Goal: Complete application form

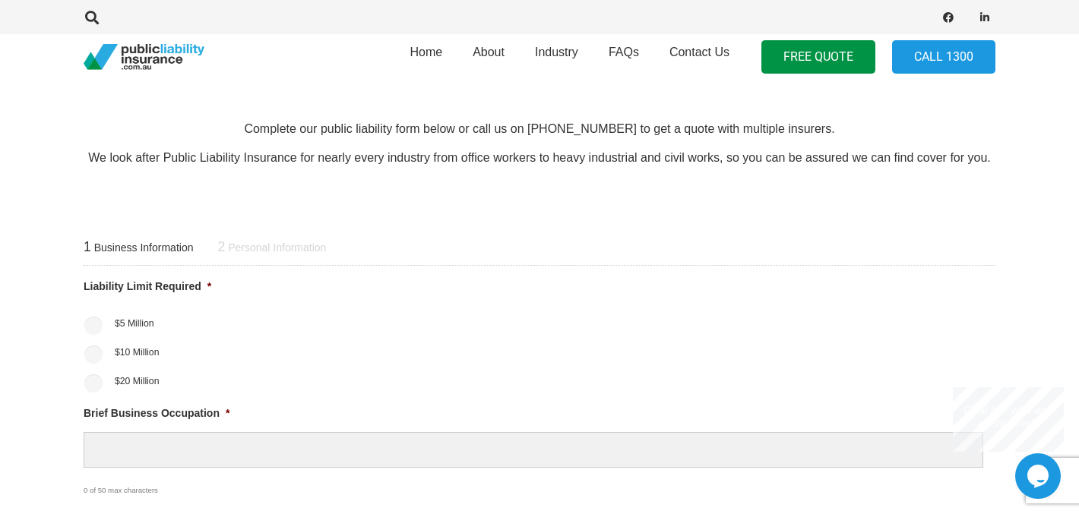
scroll to position [491, 0]
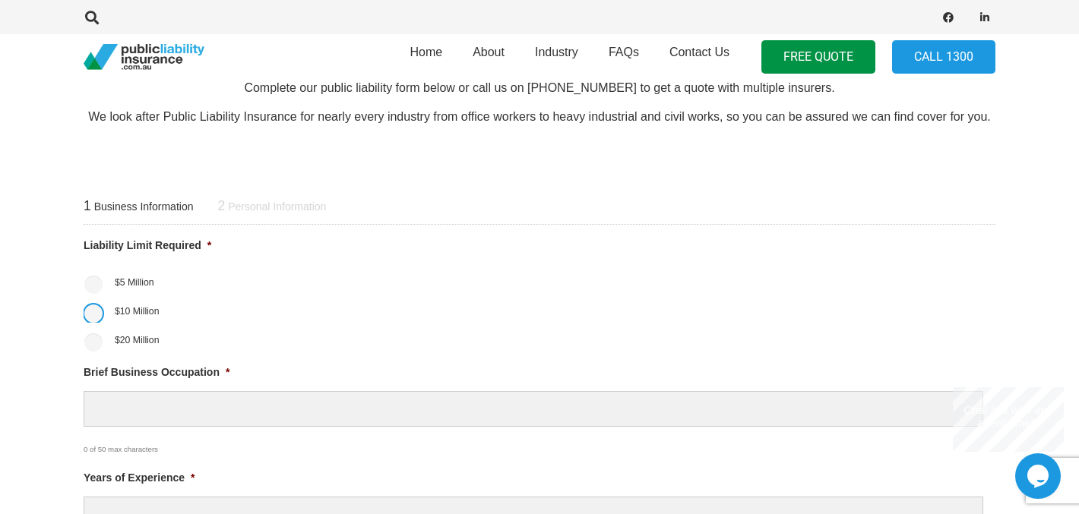
click at [98, 307] on input "$10 Million" at bounding box center [93, 314] width 18 height 18
radio input "true"
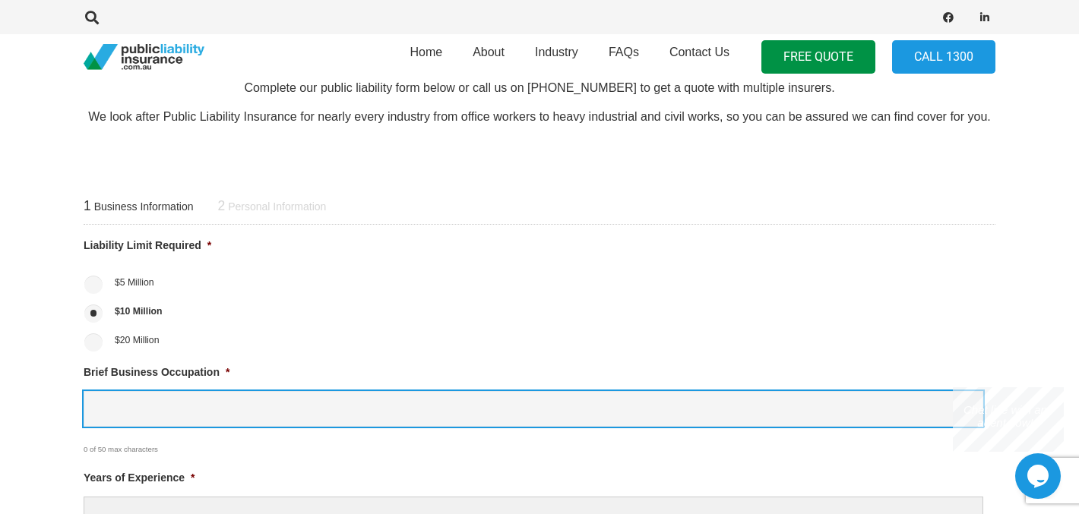
click at [195, 406] on input "Brief Business Occupation *" at bounding box center [534, 409] width 900 height 36
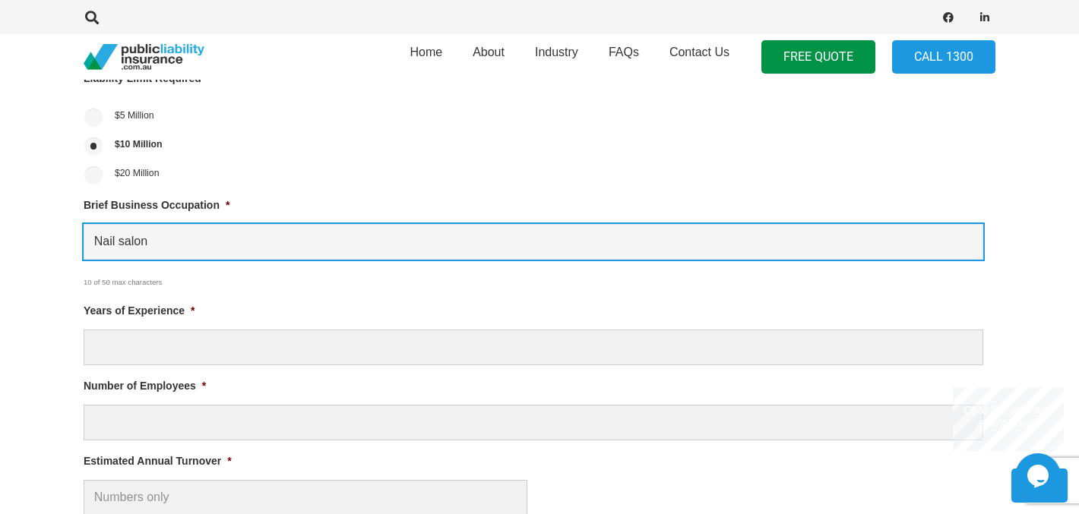
scroll to position [660, 0]
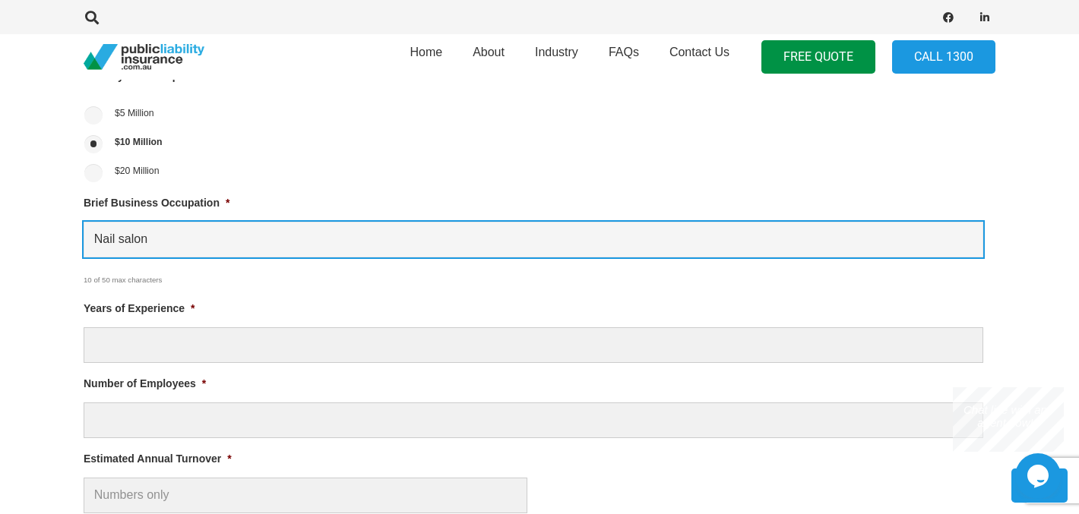
type input "Nail salon"
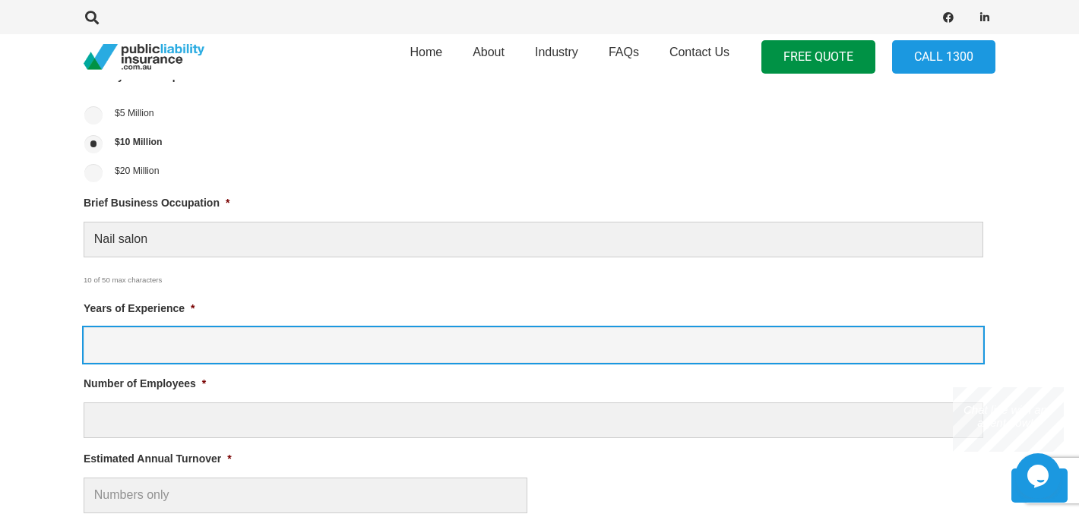
click at [178, 362] on input "Years of Experience *" at bounding box center [534, 345] width 900 height 36
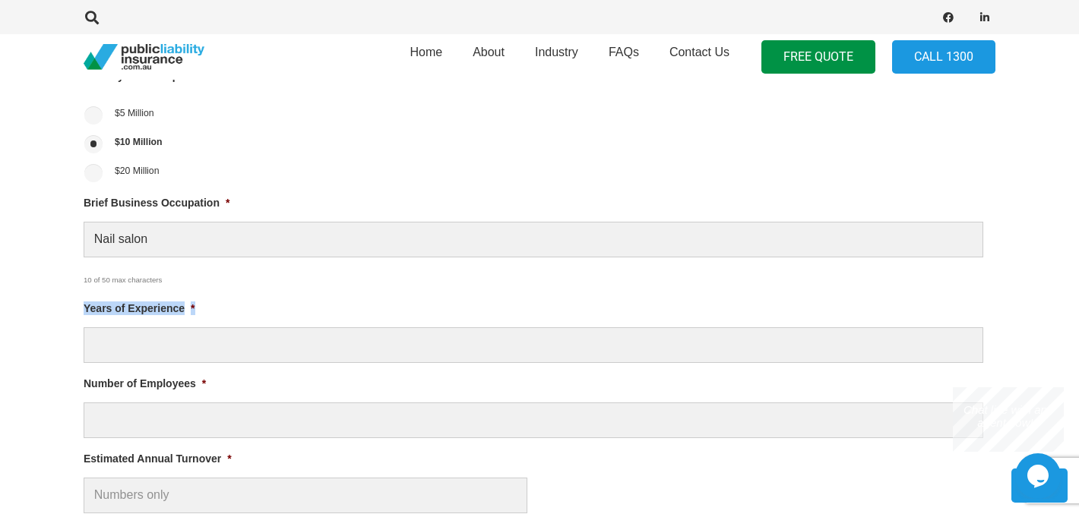
drag, startPoint x: 197, startPoint y: 305, endPoint x: 83, endPoint y: 305, distance: 114.0
click at [84, 305] on li "Years of Experience *" at bounding box center [540, 331] width 912 height 63
copy label "Years of Experience *"
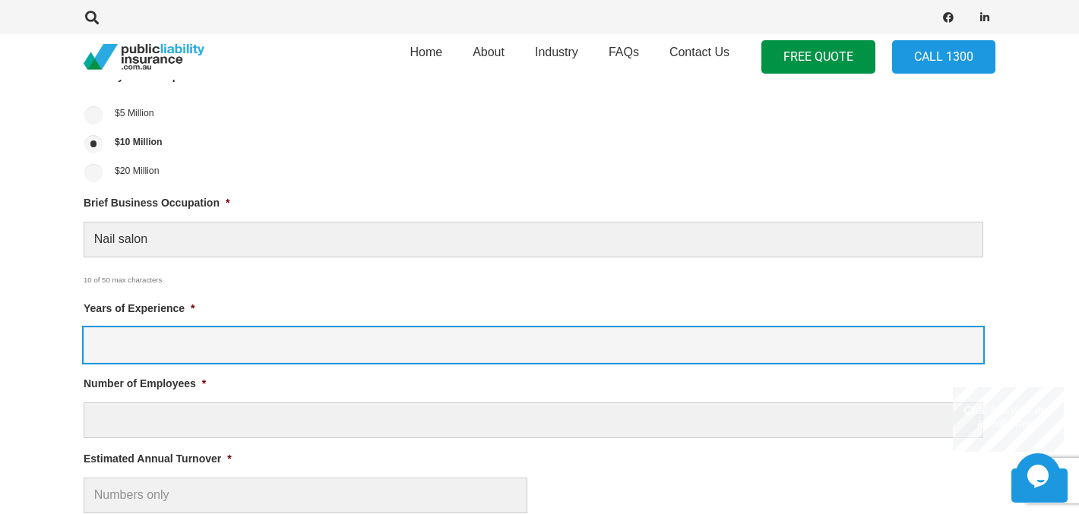
click at [386, 337] on input "Years of Experience *" at bounding box center [534, 345] width 900 height 36
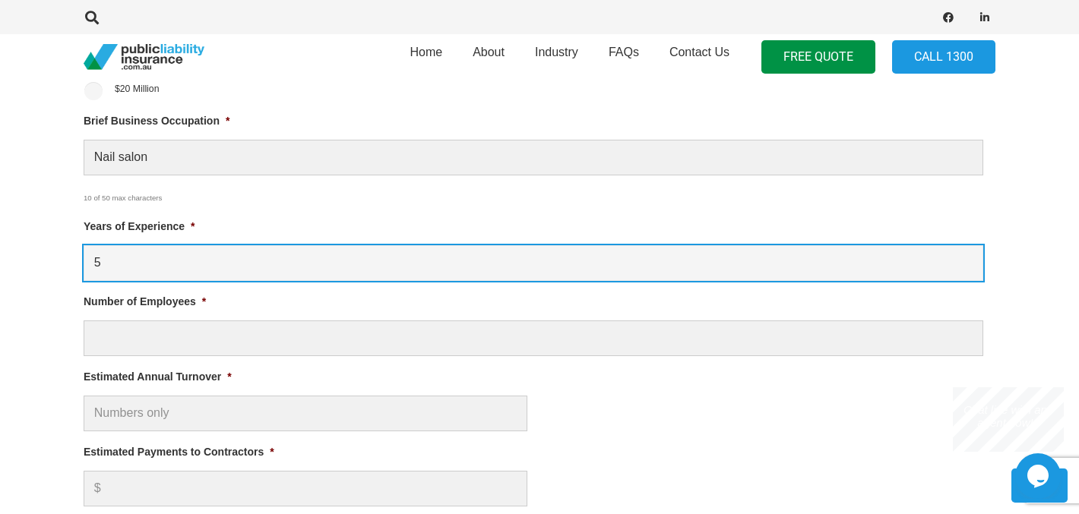
scroll to position [744, 0]
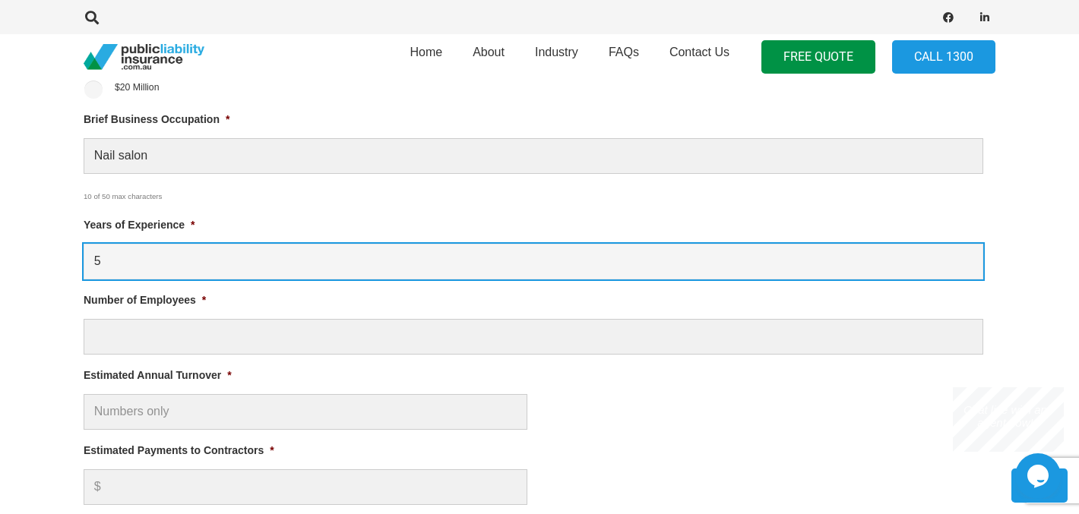
type input "5"
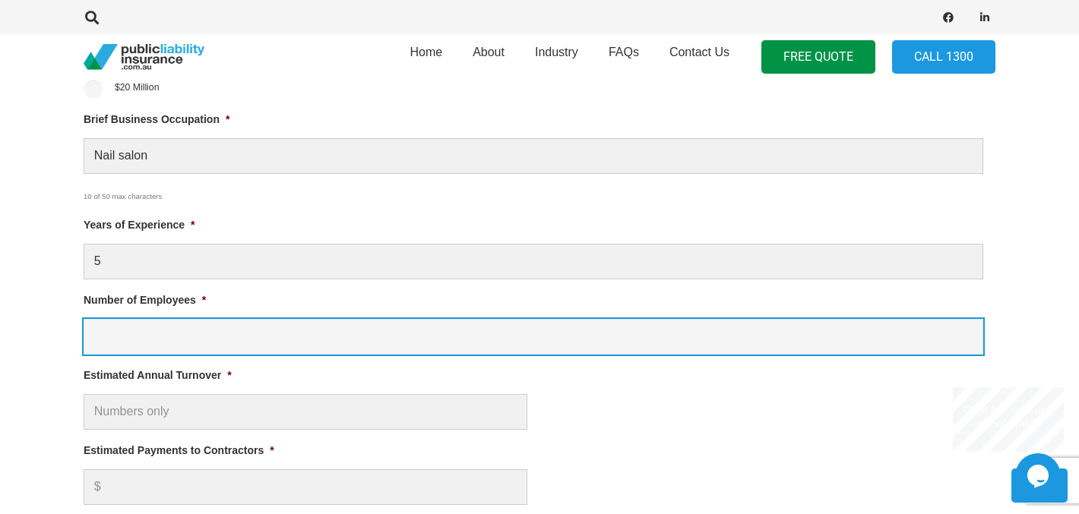
click at [281, 340] on input "Number of Employees *" at bounding box center [534, 337] width 900 height 36
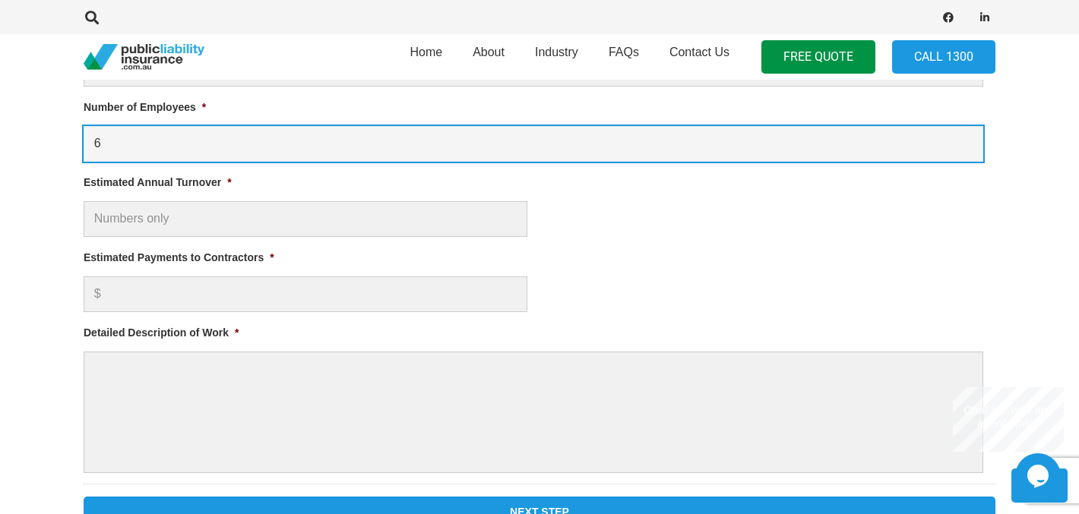
scroll to position [939, 0]
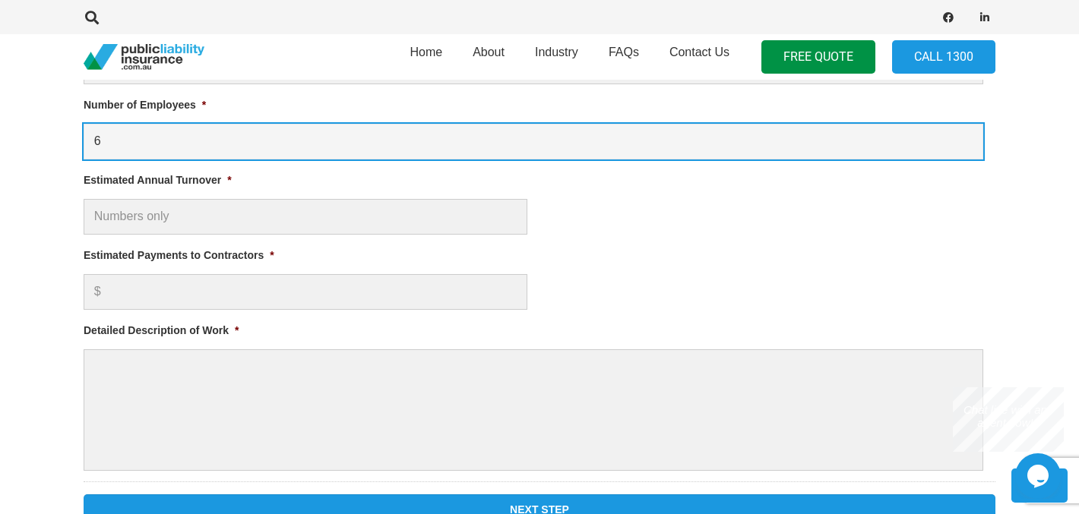
type input "6"
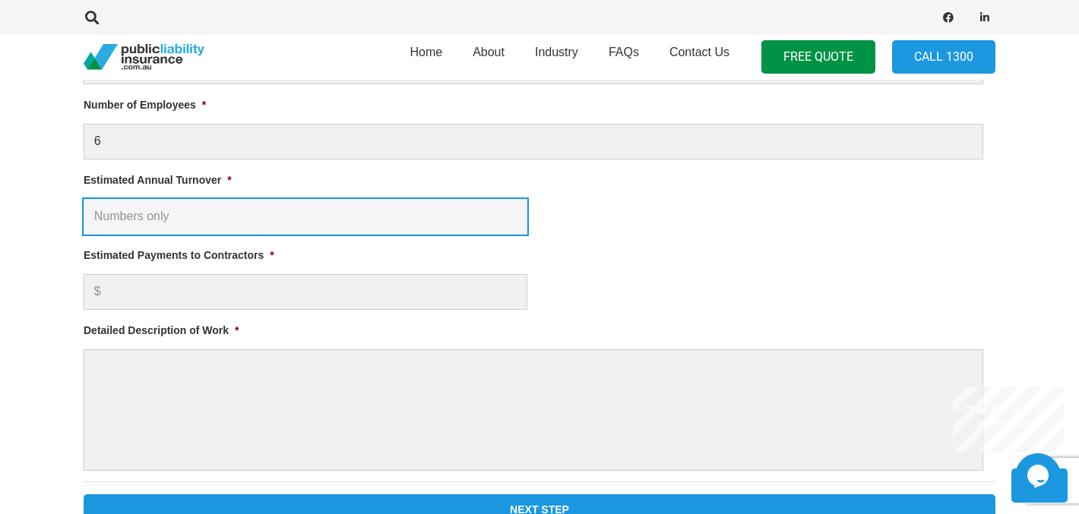
click at [231, 216] on input "Estimated Annual Turnover *" at bounding box center [306, 217] width 444 height 36
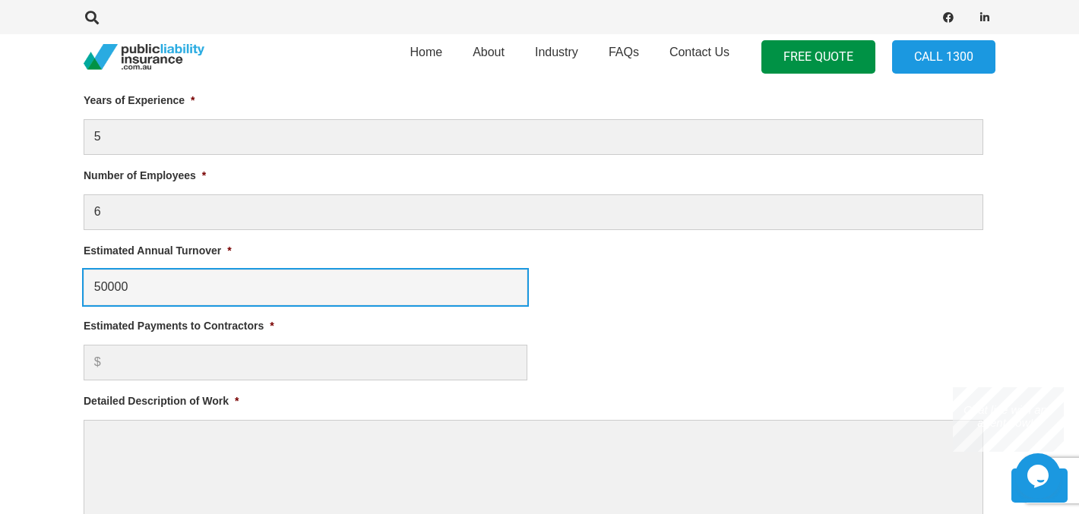
scroll to position [859, 0]
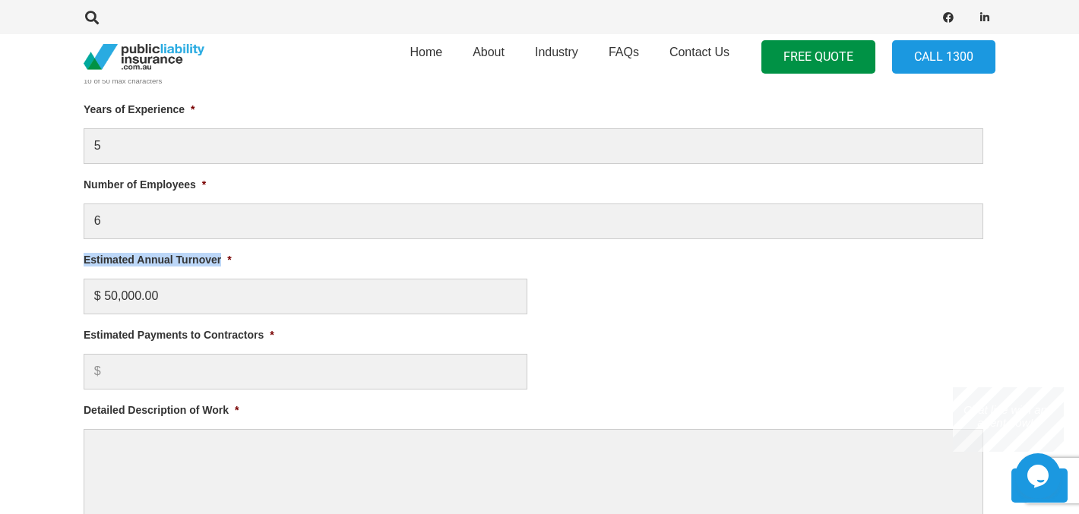
drag, startPoint x: 223, startPoint y: 257, endPoint x: 77, endPoint y: 258, distance: 146.6
click at [77, 258] on div "1 Business Information 2 Personal Information Liability Limit Required * $5 Mil…" at bounding box center [539, 210] width 948 height 811
copy label "Estimated Annual Turnover"
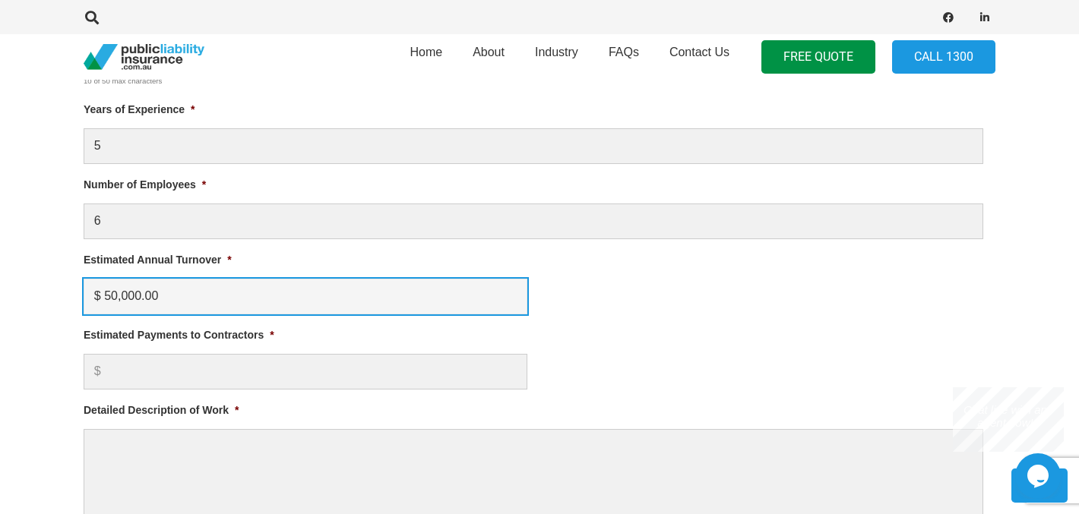
click at [255, 304] on input "$ 50,000.00" at bounding box center [306, 297] width 444 height 36
type input "$"
click input "Previous Step" at bounding box center [0, 0] width 0 height 0
type input "$ 200,000.00"
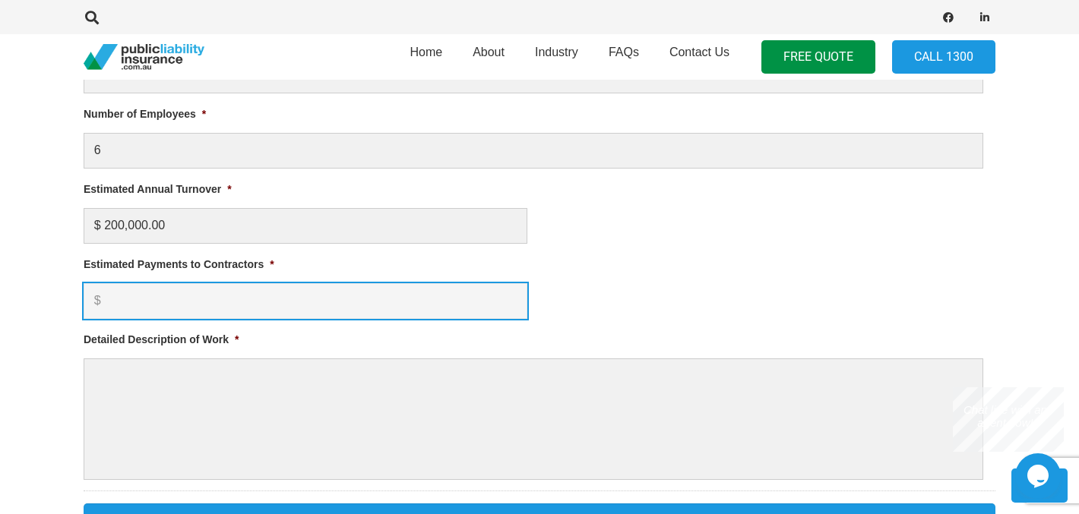
click at [191, 302] on input "Estimated Payments to Contractors *" at bounding box center [306, 301] width 444 height 36
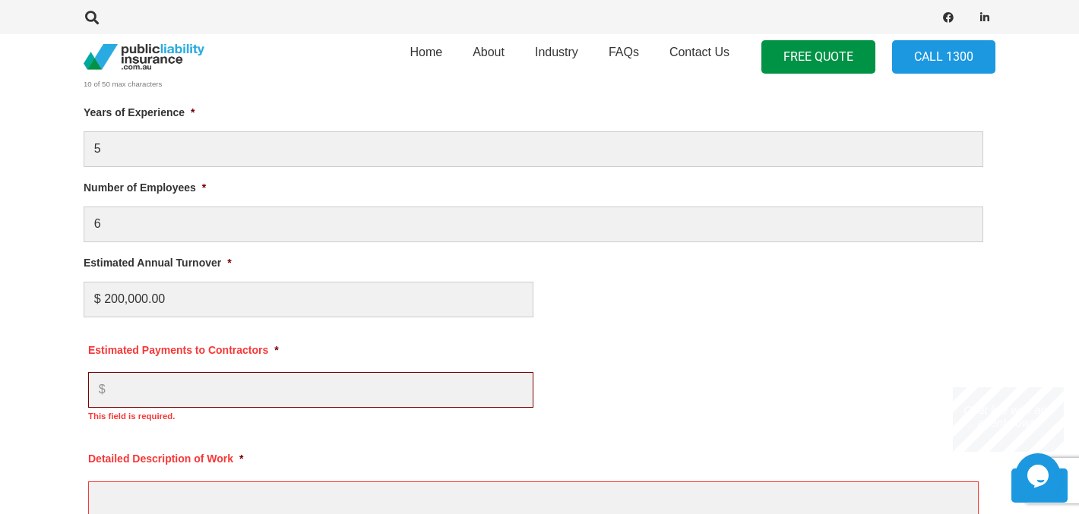
scroll to position [1020, 0]
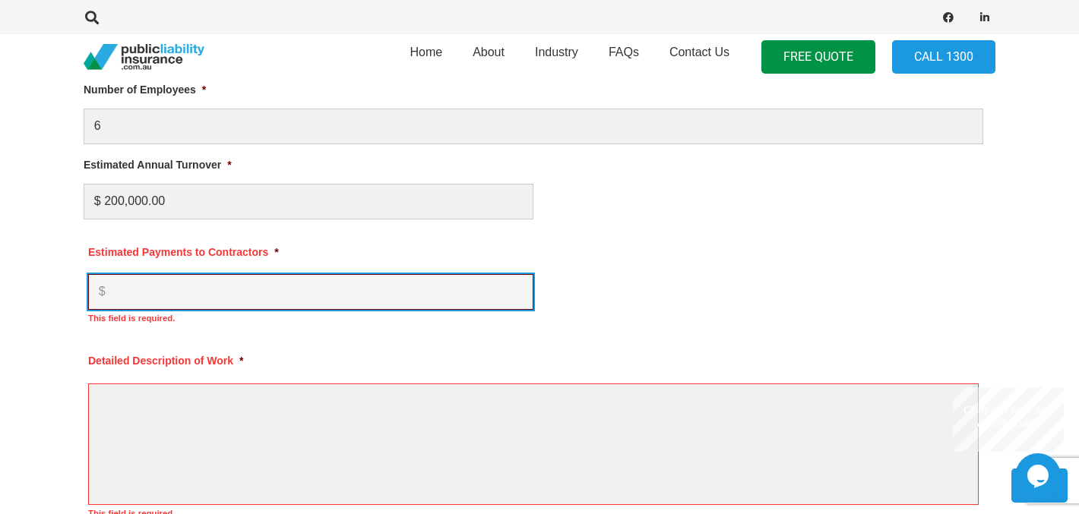
click at [289, 284] on input "Estimated Payments to Contractors *" at bounding box center [310, 292] width 445 height 36
type input "0"
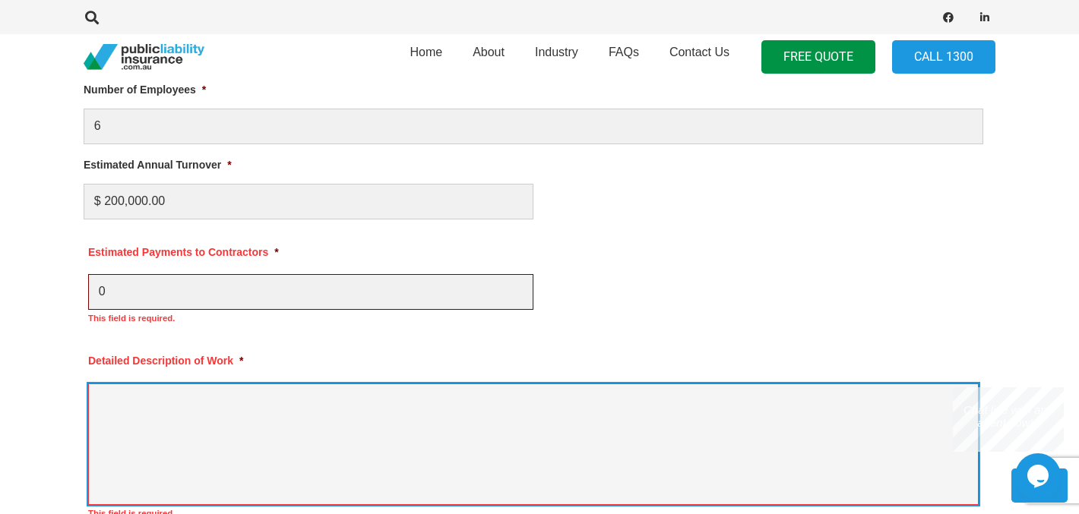
click at [153, 403] on textarea "Detailed Description of Work *" at bounding box center [533, 445] width 890 height 122
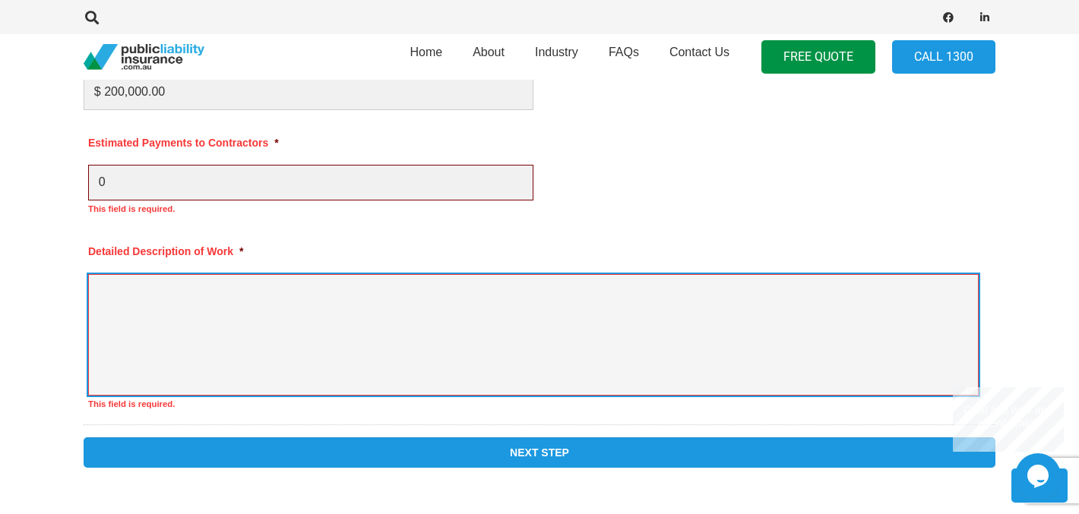
scroll to position [1128, 0]
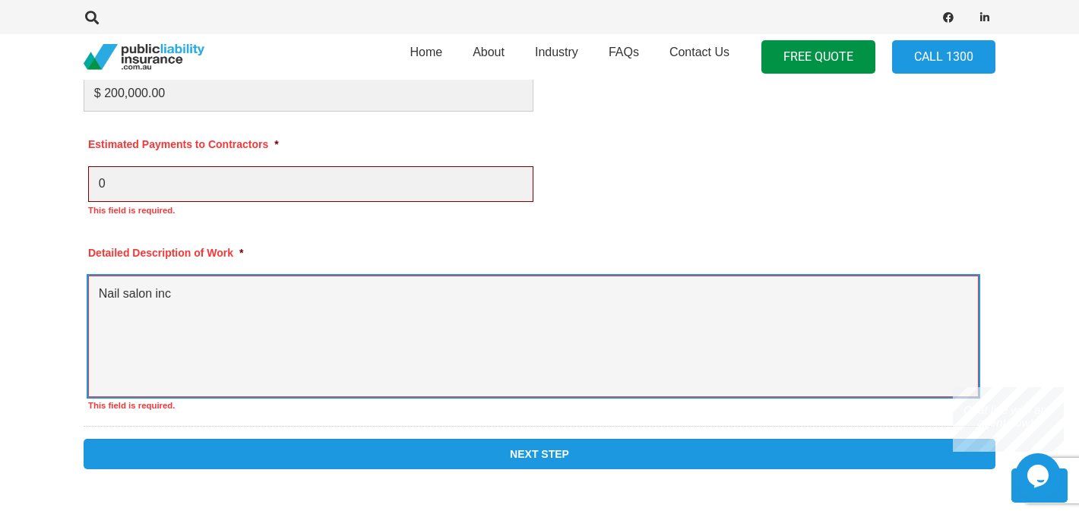
type textarea "Nail salon inc"
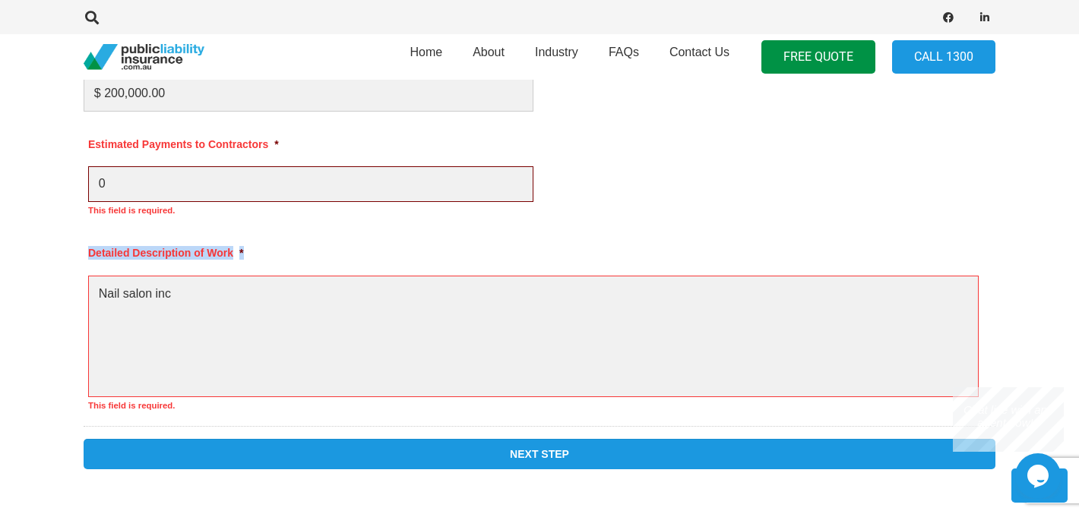
drag, startPoint x: 245, startPoint y: 251, endPoint x: 87, endPoint y: 250, distance: 158.8
click at [87, 251] on li "Detailed Description of Work * Nail salon inc This field is required." at bounding box center [534, 323] width 900 height 182
copy label "Detailed Description of Work *"
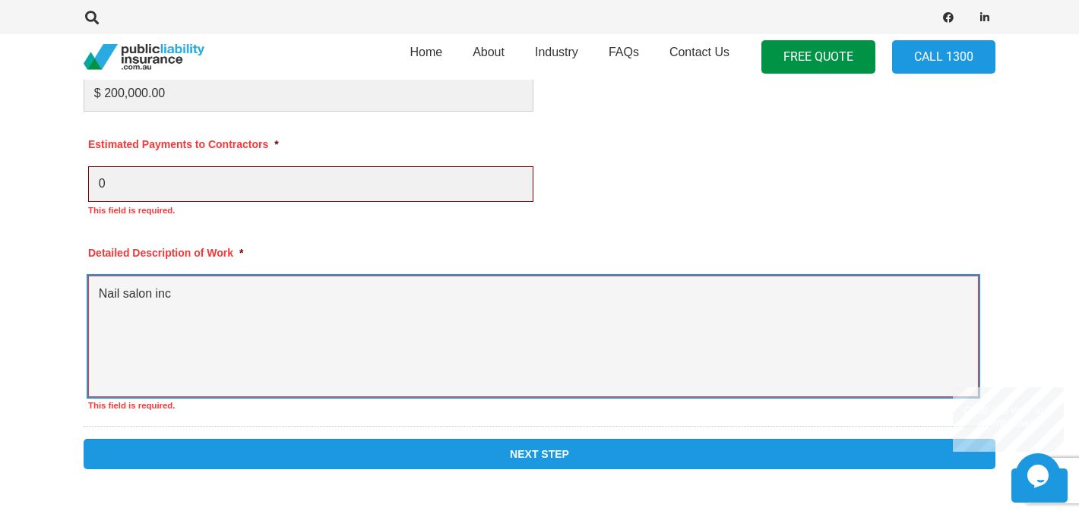
click at [194, 300] on textarea "Nail salon inc" at bounding box center [533, 337] width 890 height 122
drag, startPoint x: 201, startPoint y: 296, endPoint x: -12, endPoint y: 282, distance: 213.2
paste textarea "“Providing professional nail care services including manicures, pedicures, acry…"
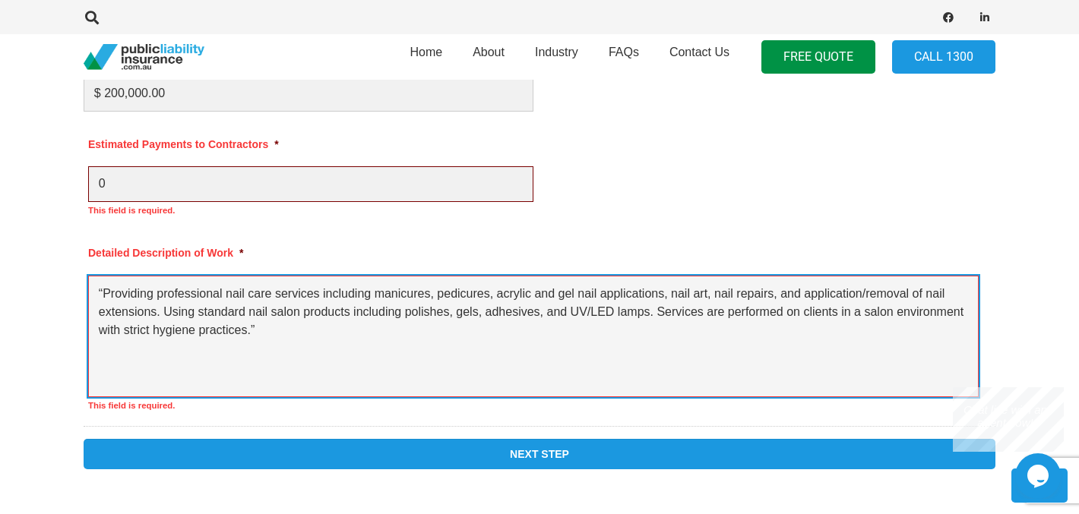
click at [101, 294] on textarea "“Providing professional nail care services including manicures, pedicures, acry…" at bounding box center [533, 337] width 890 height 122
drag, startPoint x: 660, startPoint y: 312, endPoint x: 639, endPoint y: 348, distance: 41.6
click at [639, 348] on textarea "Providing professional nail care services including manicures, pedicures, acryl…" at bounding box center [533, 337] width 890 height 122
click at [502, 346] on textarea "Providing professional nail care services including manicures, pedicures, acryl…" at bounding box center [533, 337] width 890 height 122
drag, startPoint x: 293, startPoint y: 334, endPoint x: 91, endPoint y: 333, distance: 201.3
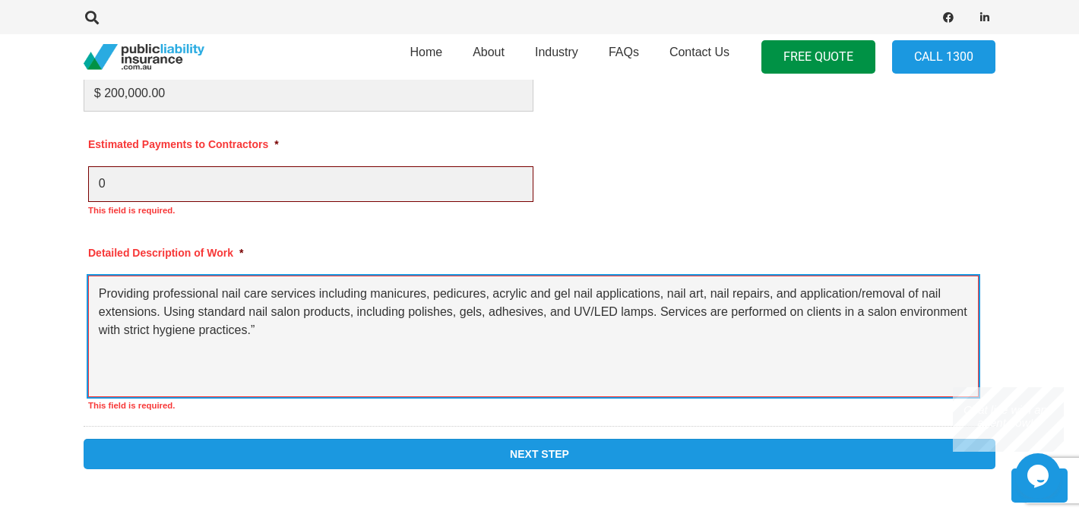
click at [91, 333] on textarea "Providing professional nail care services including manicures, pedicures, acryl…" at bounding box center [533, 337] width 890 height 122
click at [282, 334] on textarea "Providing professional nail care services including manicures, pedicures, acryl…" at bounding box center [533, 337] width 890 height 122
drag, startPoint x: 259, startPoint y: 337, endPoint x: 100, endPoint y: 336, distance: 159.6
click at [100, 336] on textarea "Providing professional nail care services including manicures, pedicures, acryl…" at bounding box center [533, 337] width 890 height 122
drag, startPoint x: 185, startPoint y: 336, endPoint x: 96, endPoint y: 335, distance: 88.9
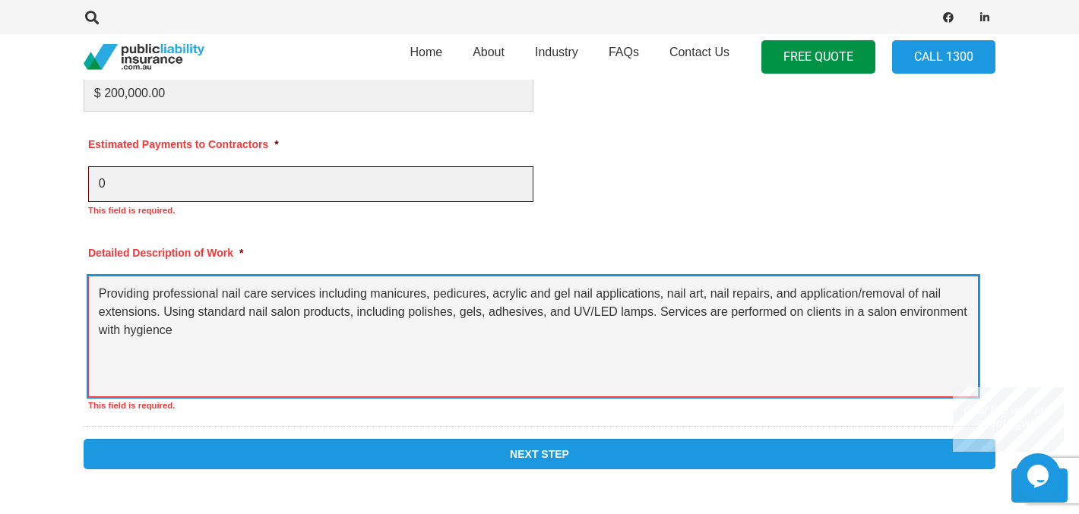
click at [96, 335] on textarea "Providing professional nail care services including manicures, pedicures, acryl…" at bounding box center [533, 337] width 890 height 122
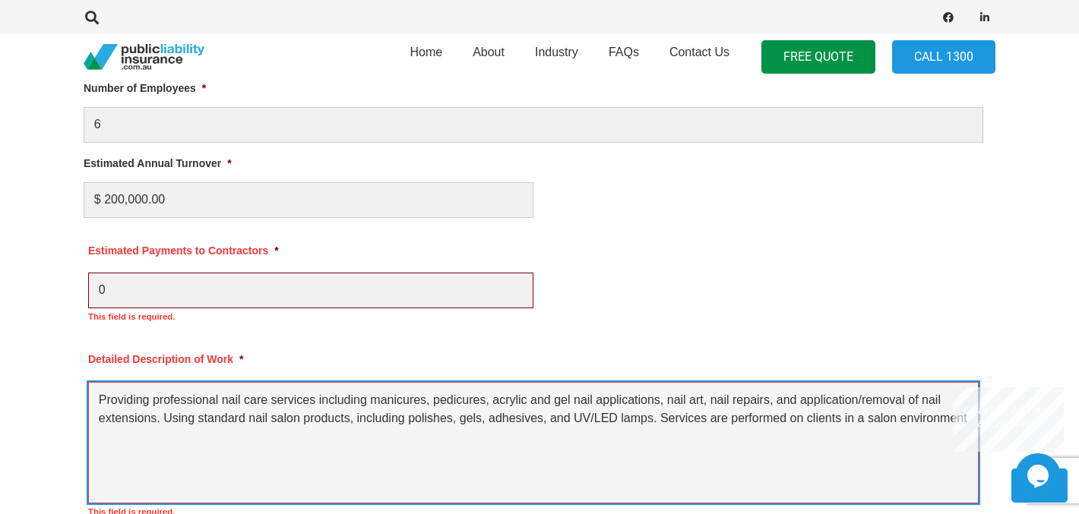
scroll to position [1019, 0]
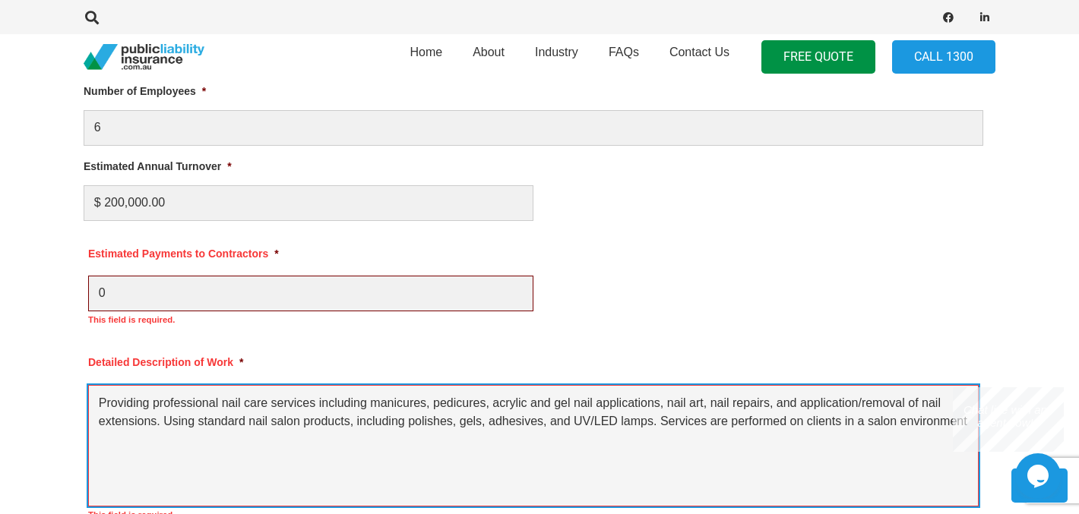
type textarea "Providing professional nail care services including manicures, pedicures, acryl…"
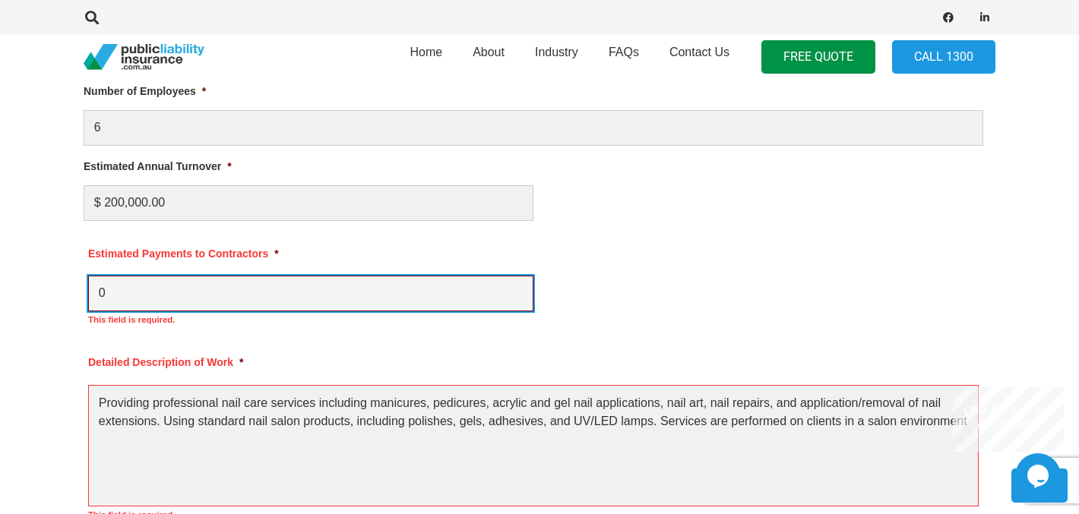
click at [172, 277] on input "0" at bounding box center [310, 294] width 445 height 36
type input "0"
click at [198, 283] on input "0" at bounding box center [310, 294] width 445 height 36
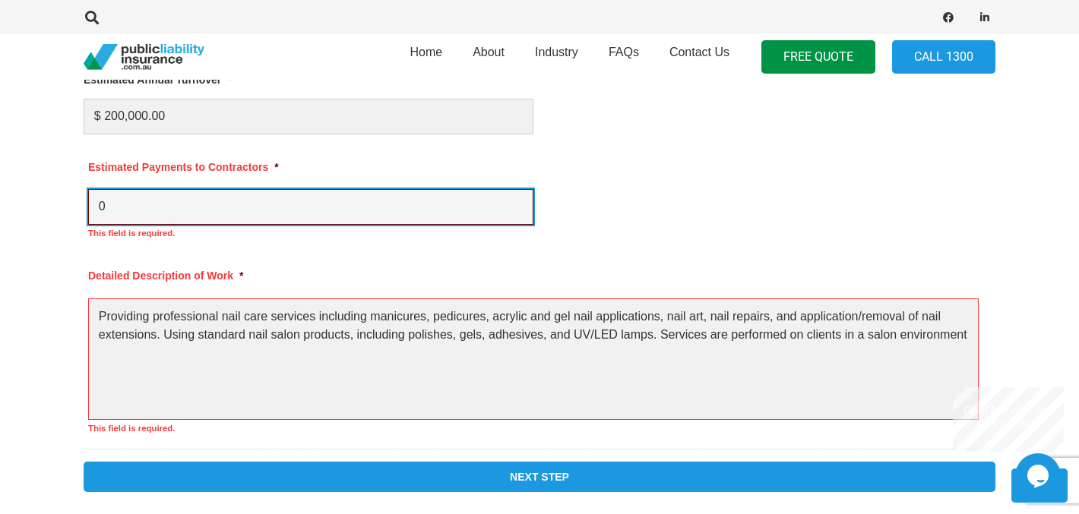
scroll to position [1102, 0]
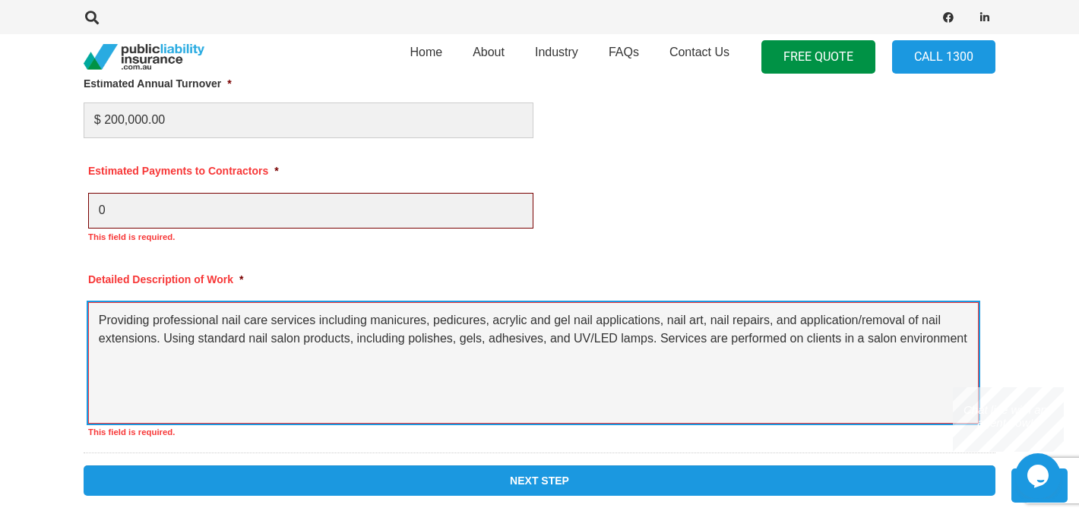
click at [970, 342] on textarea "Providing professional nail care services including manicures, pedicures, acryl…" at bounding box center [533, 363] width 890 height 122
type textarea "Providing professional nail care services including manicures, pedicures, acryl…"
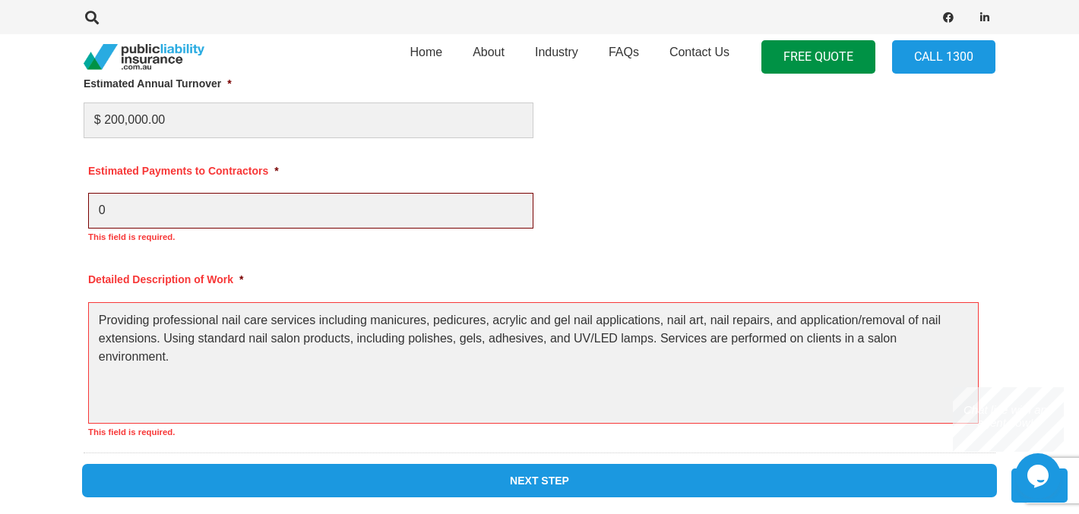
click at [601, 480] on input "Next Step" at bounding box center [540, 481] width 912 height 30
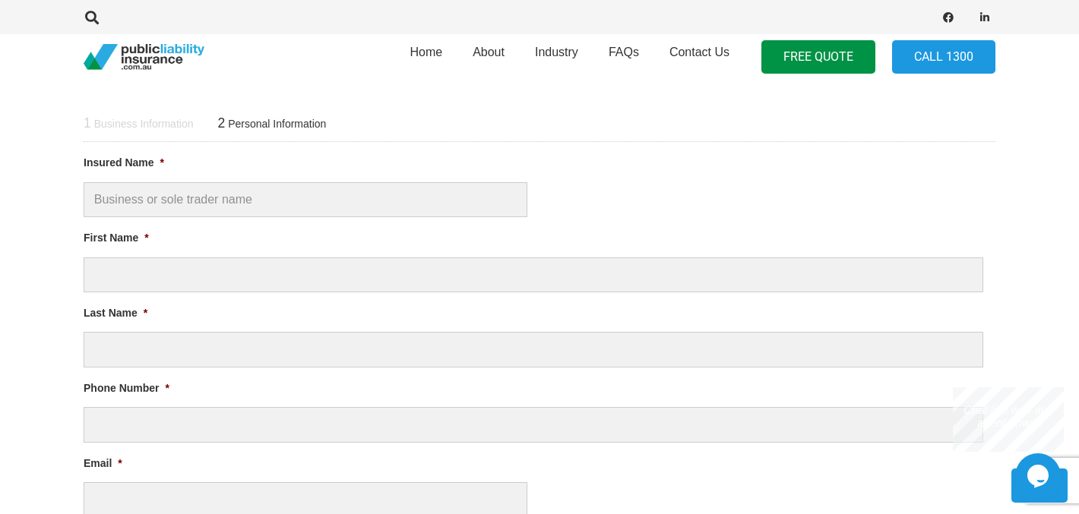
scroll to position [561, 0]
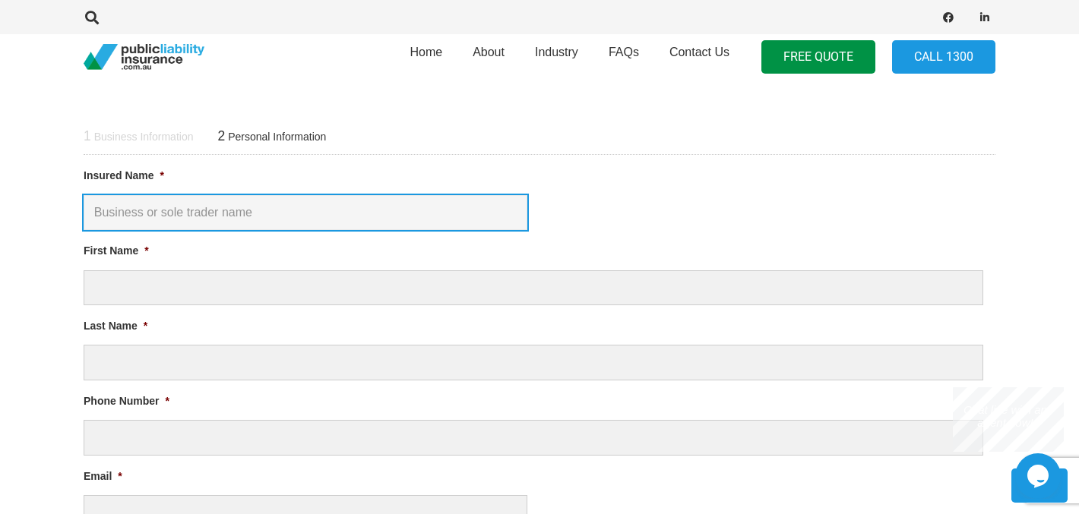
click at [292, 213] on input "Insured Name *" at bounding box center [306, 213] width 444 height 36
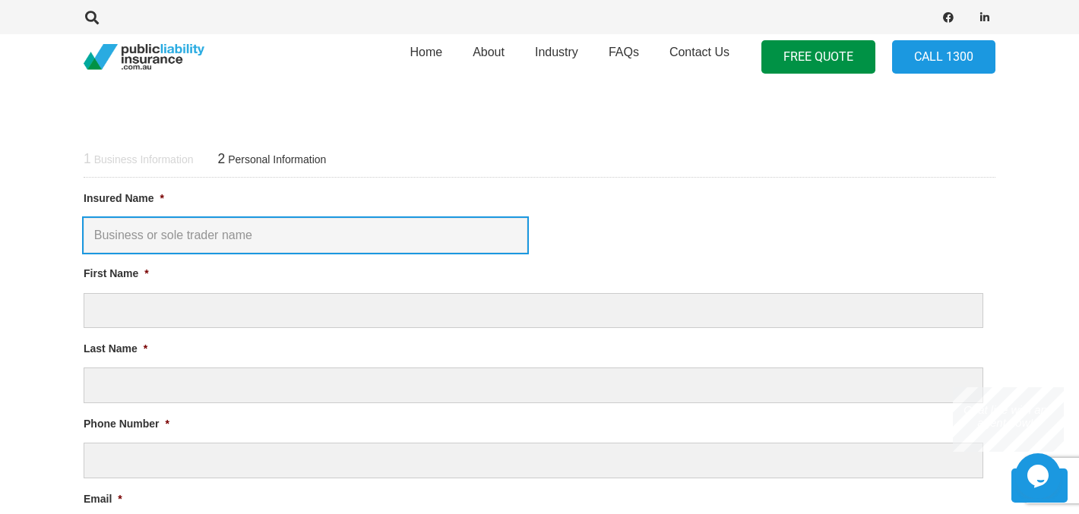
scroll to position [537, 0]
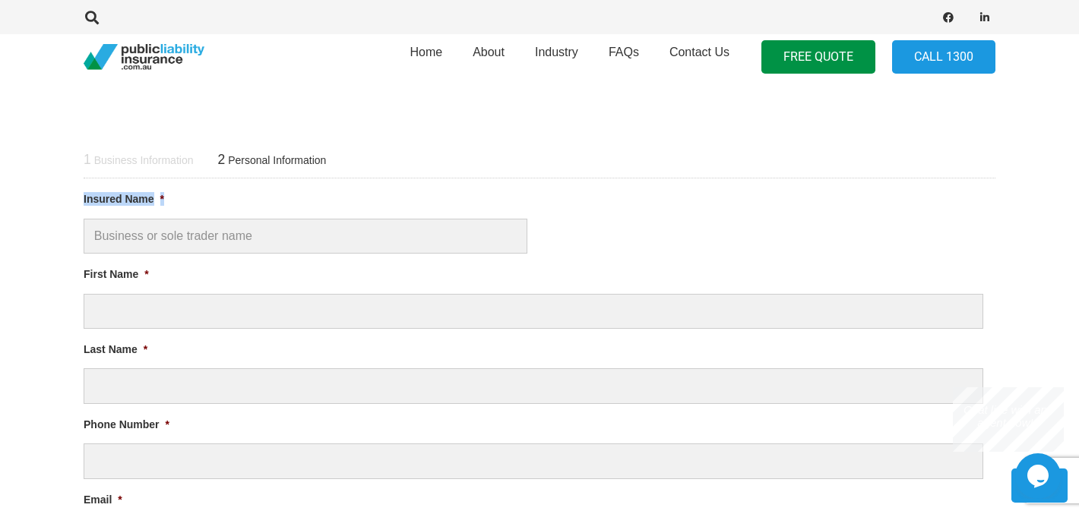
drag, startPoint x: 169, startPoint y: 196, endPoint x: 80, endPoint y: 195, distance: 88.9
copy label "Insured Name *"
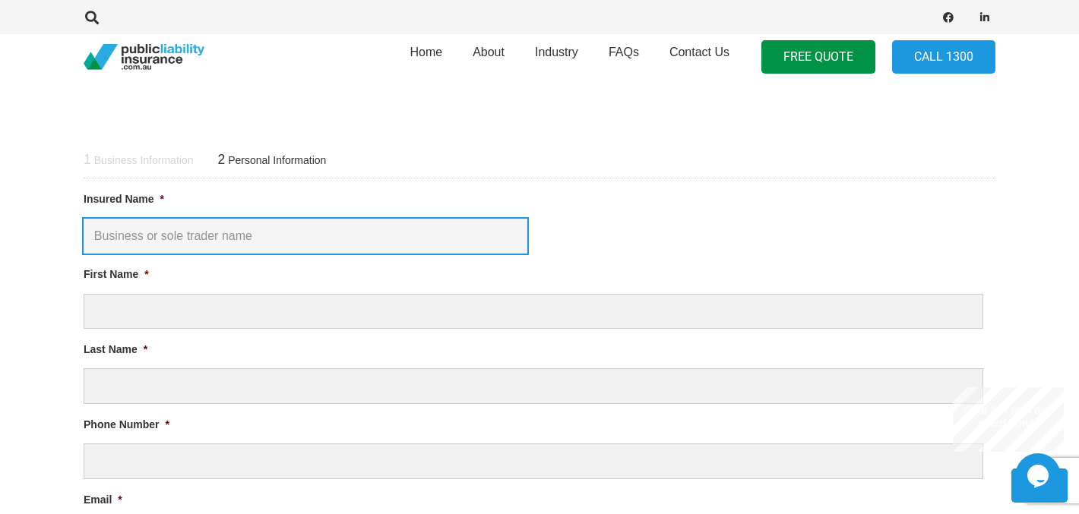
click at [308, 245] on input "Insured Name *" at bounding box center [306, 237] width 444 height 36
click at [113, 235] on input "T.T & T." at bounding box center [306, 237] width 444 height 36
click at [111, 236] on input "T.T & T." at bounding box center [306, 237] width 444 height 36
click at [167, 236] on input "[PERSON_NAME] & [PERSON_NAME]" at bounding box center [306, 237] width 444 height 36
type input "[PERSON_NAME] & [PERSON_NAME]"
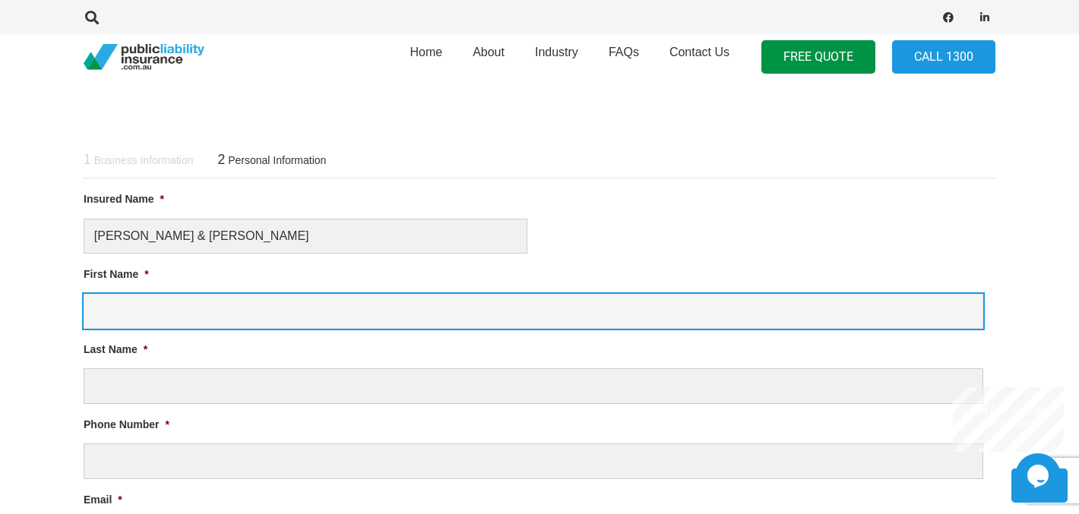
click at [164, 316] on input "First Name *" at bounding box center [534, 312] width 900 height 36
type input "Thu"
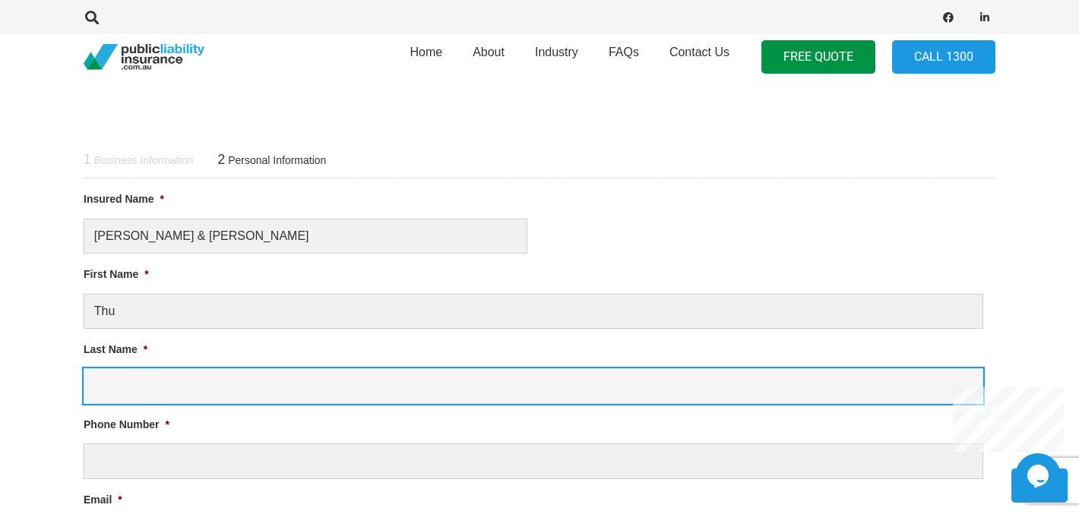
click at [120, 377] on input "Last Name *" at bounding box center [534, 386] width 900 height 36
type input "[PERSON_NAME]"
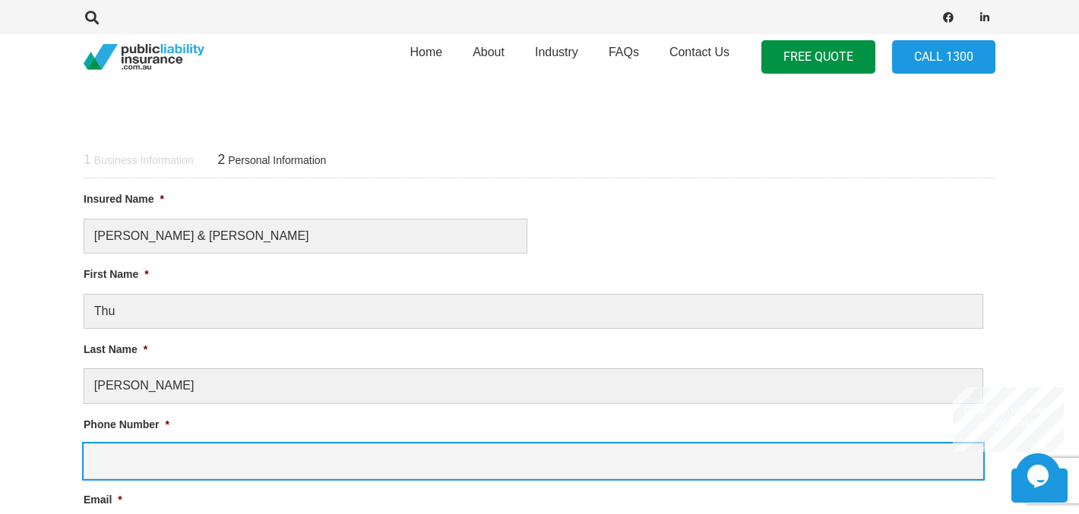
click at [119, 460] on input "Phone Number *" at bounding box center [534, 462] width 900 height 36
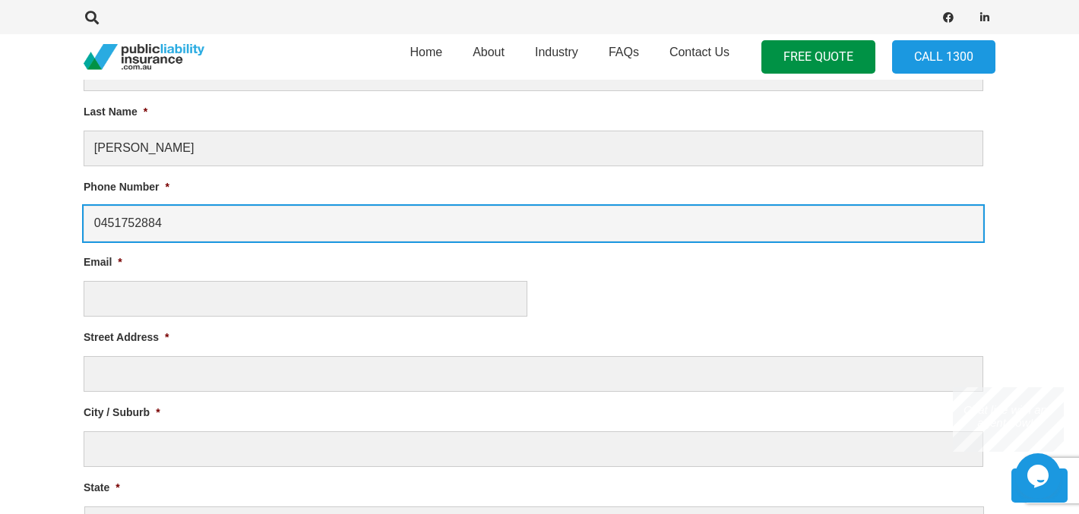
scroll to position [779, 0]
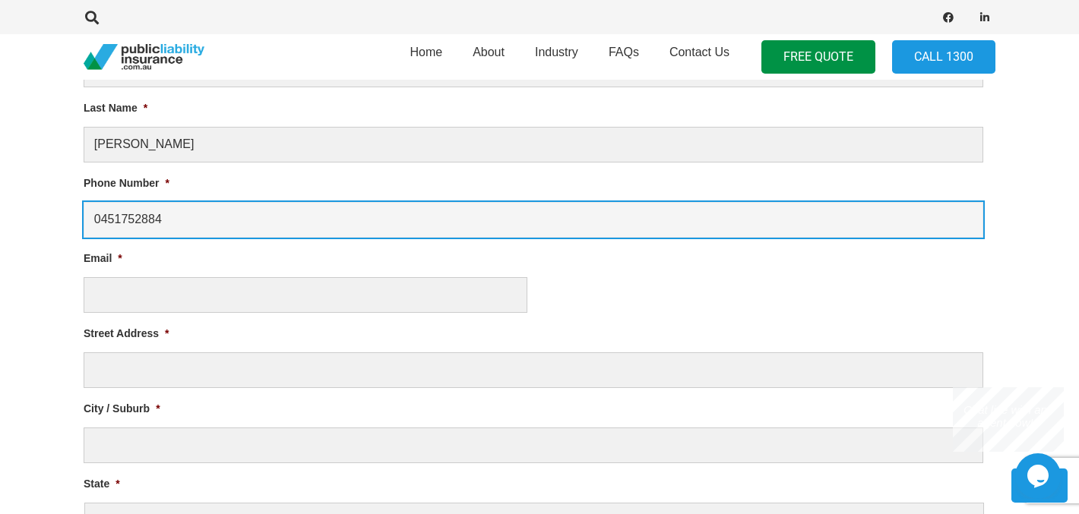
type input "0451752884"
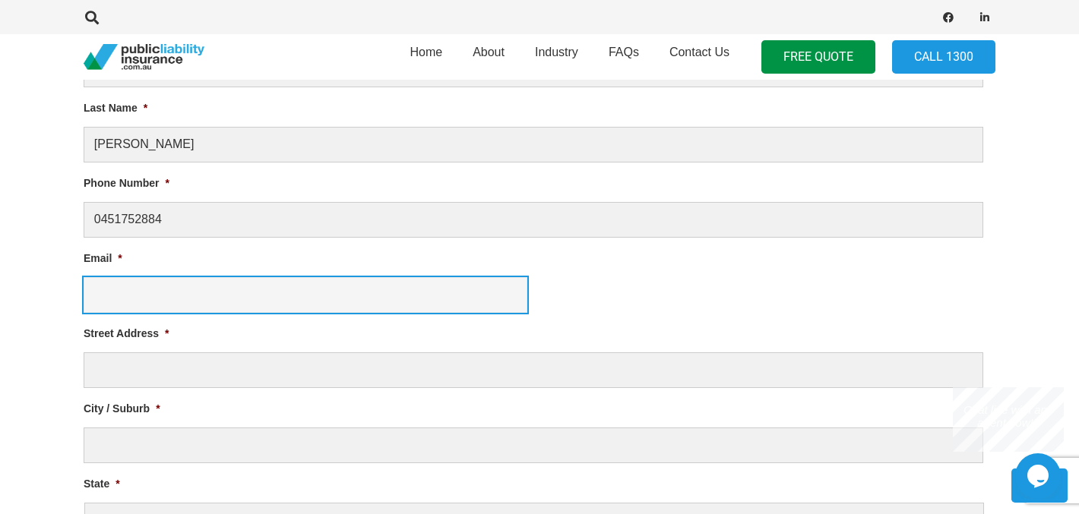
click at [223, 310] on input "Email *" at bounding box center [306, 295] width 444 height 36
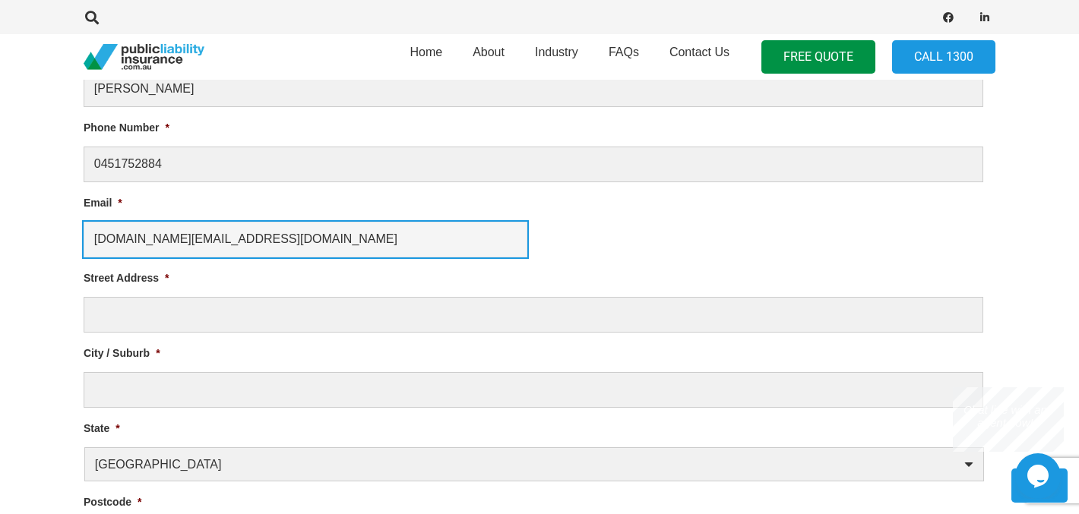
scroll to position [845, 0]
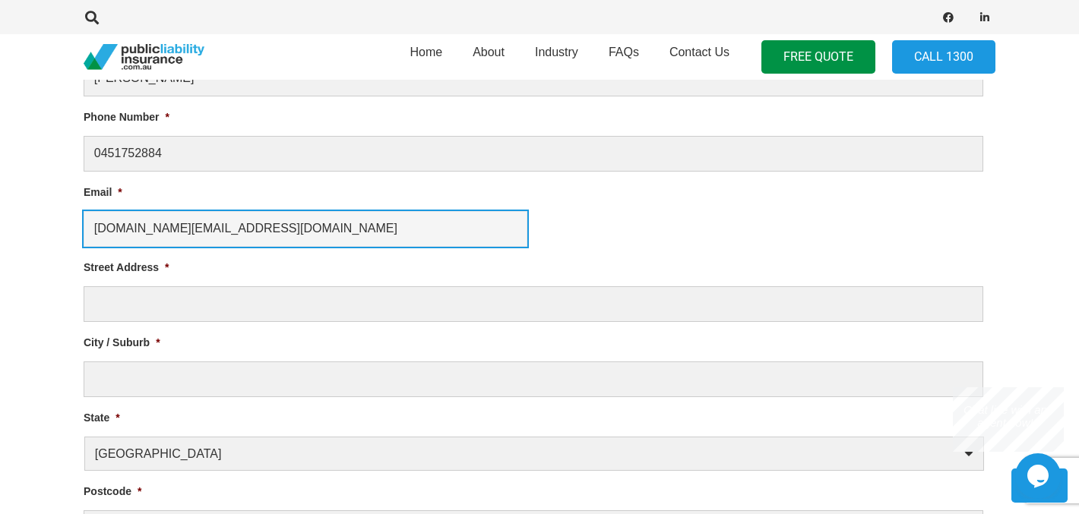
type input "[DOMAIN_NAME][EMAIL_ADDRESS][DOMAIN_NAME]"
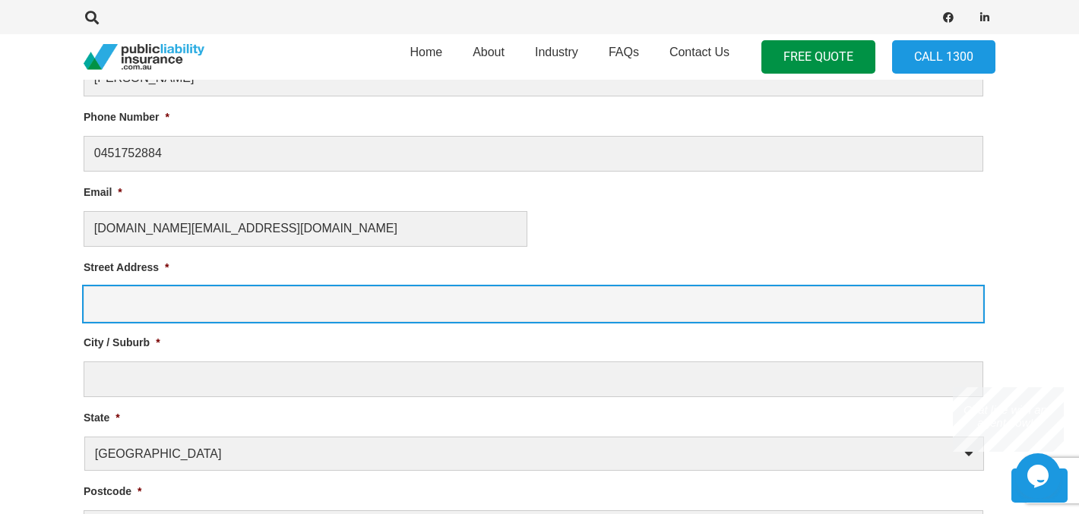
click at [159, 296] on input "Street Address *" at bounding box center [534, 304] width 900 height 36
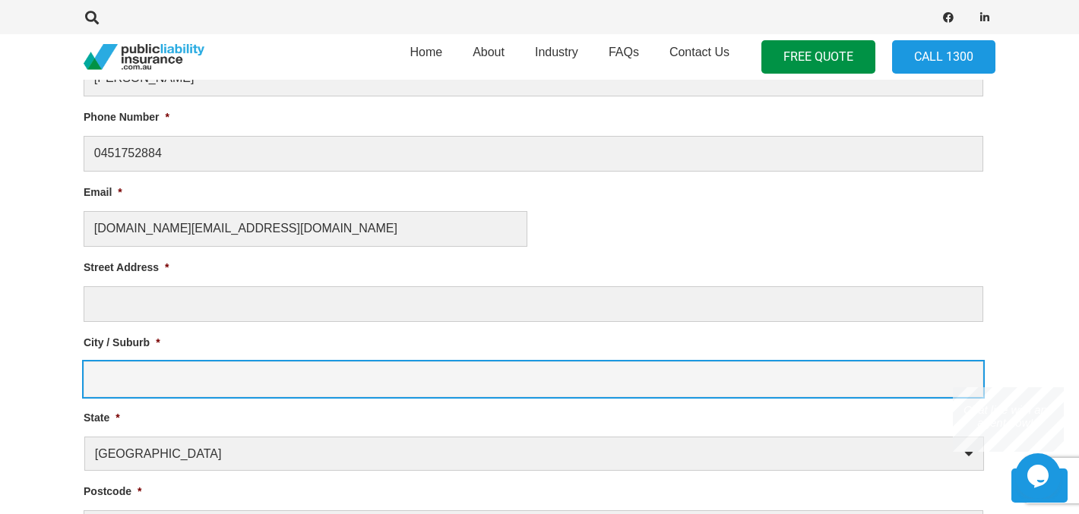
click at [227, 362] on input "City / Suburb *" at bounding box center [534, 380] width 900 height 36
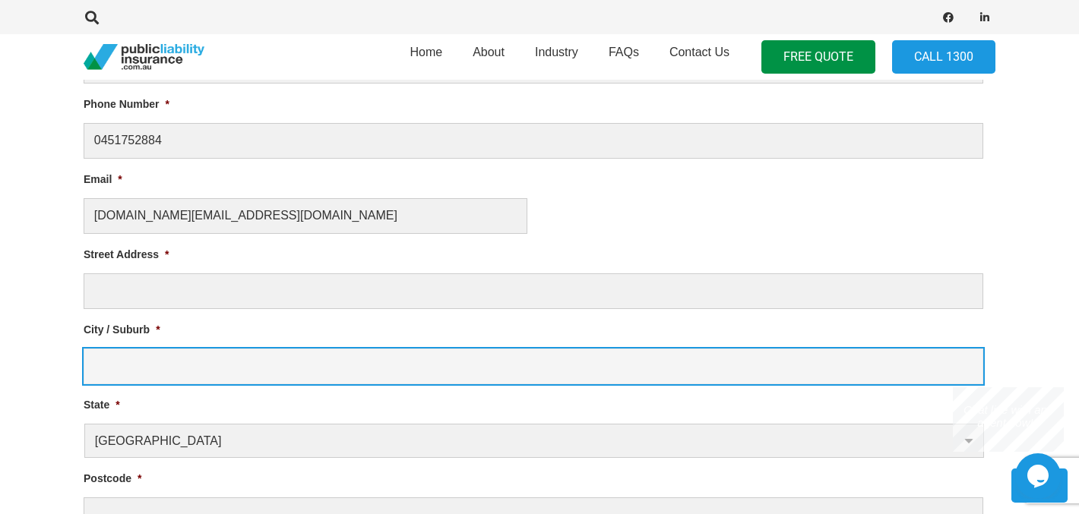
scroll to position [863, 0]
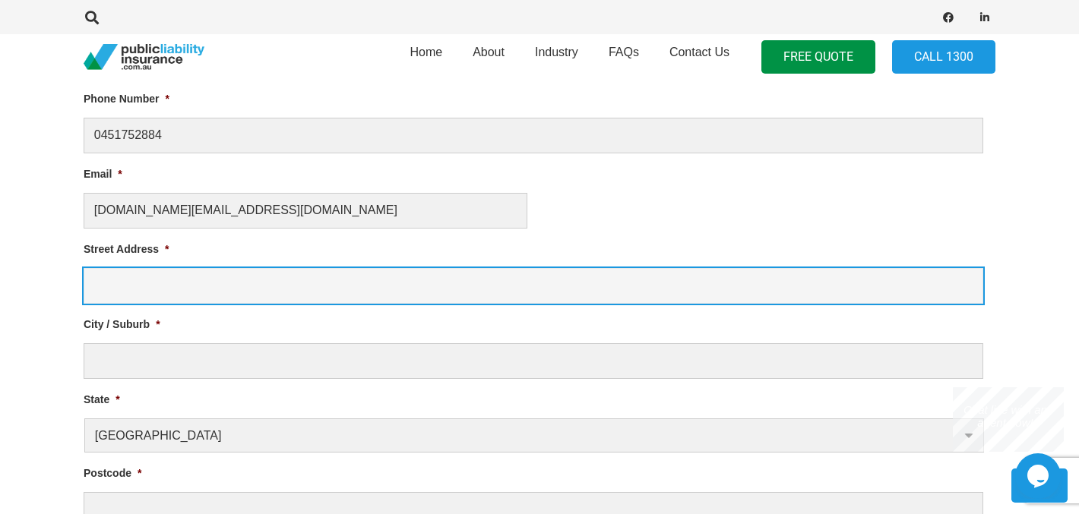
click at [193, 286] on input "Street Address *" at bounding box center [534, 286] width 900 height 36
type input "[STREET_ADDRESS]"
type input "[GEOGRAPHIC_DATA]"
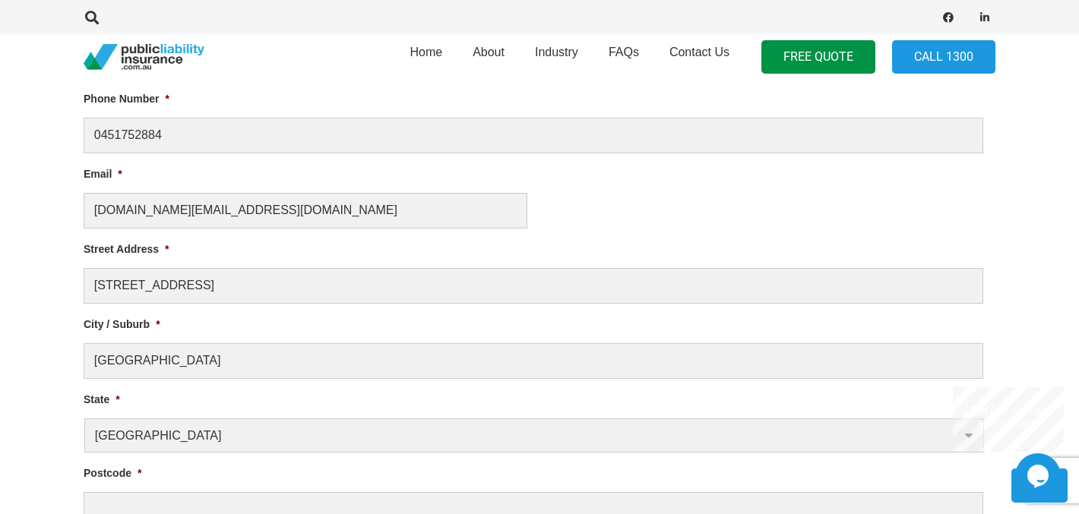
type input "2614"
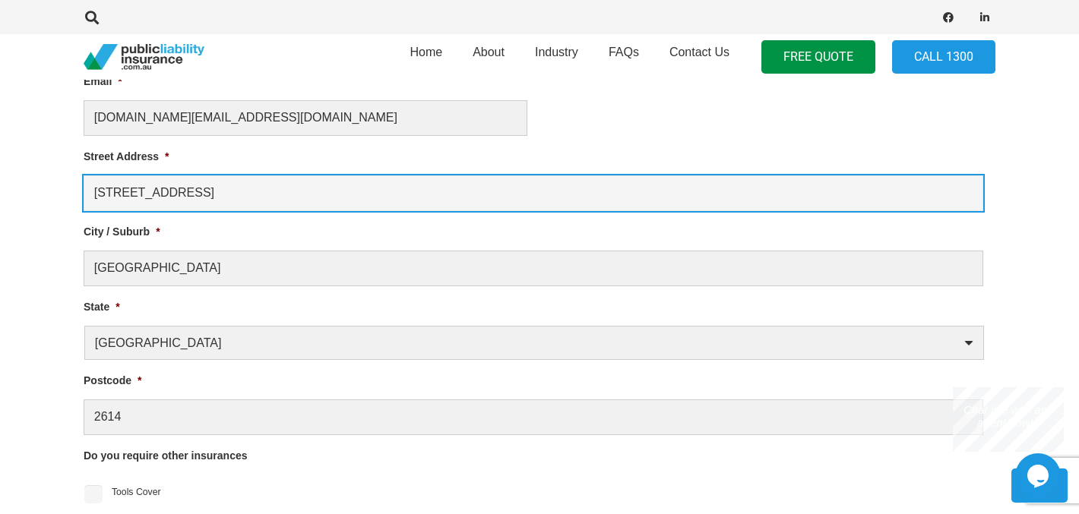
scroll to position [965, 0]
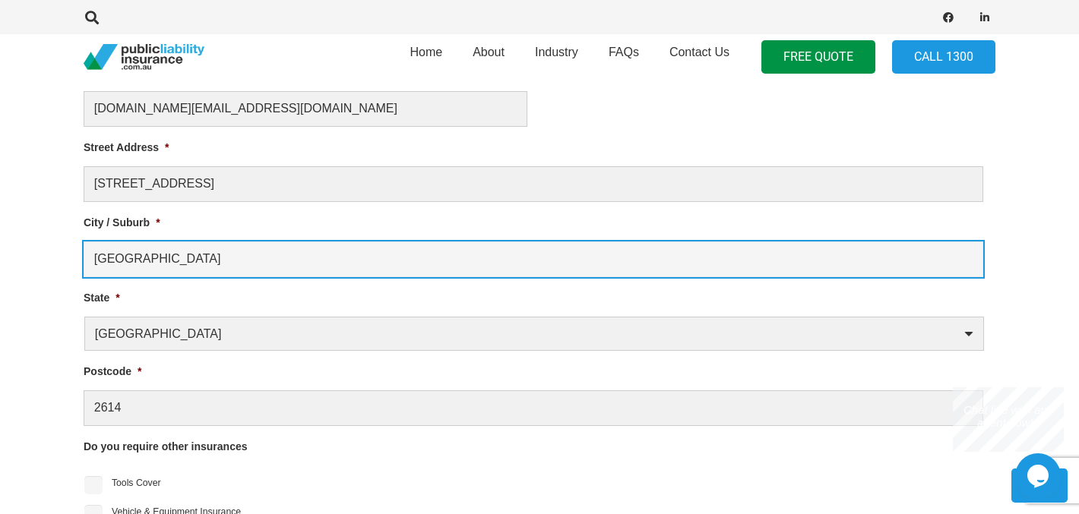
drag, startPoint x: 170, startPoint y: 263, endPoint x: 11, endPoint y: 263, distance: 159.6
click at [11, 263] on section "1 Business Information 2 Personal Information Liability Limit Required * $5 Mil…" at bounding box center [539, 401] width 1079 height 1450
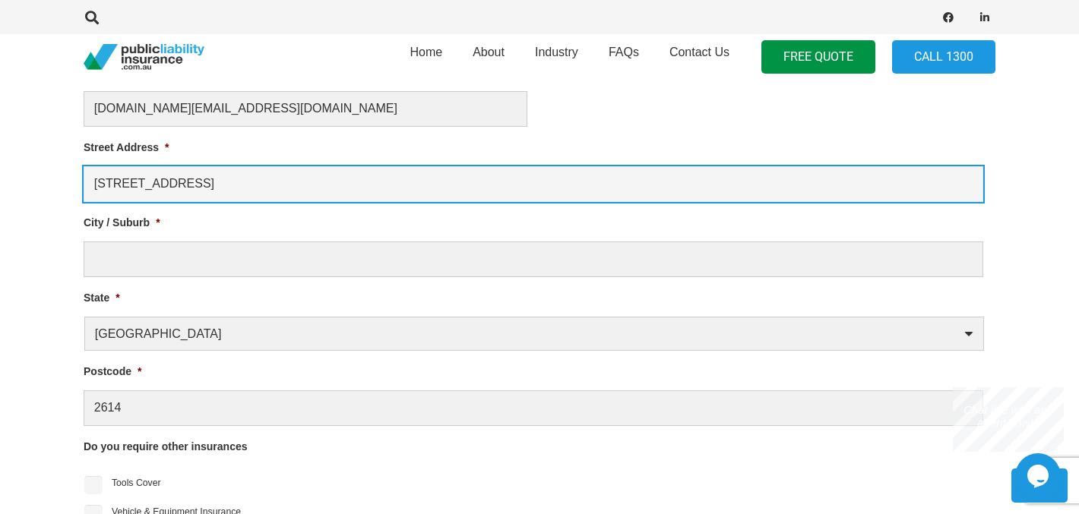
click at [258, 186] on input "[STREET_ADDRESS]" at bounding box center [534, 184] width 900 height 36
type input "[STREET_ADDRESS]"
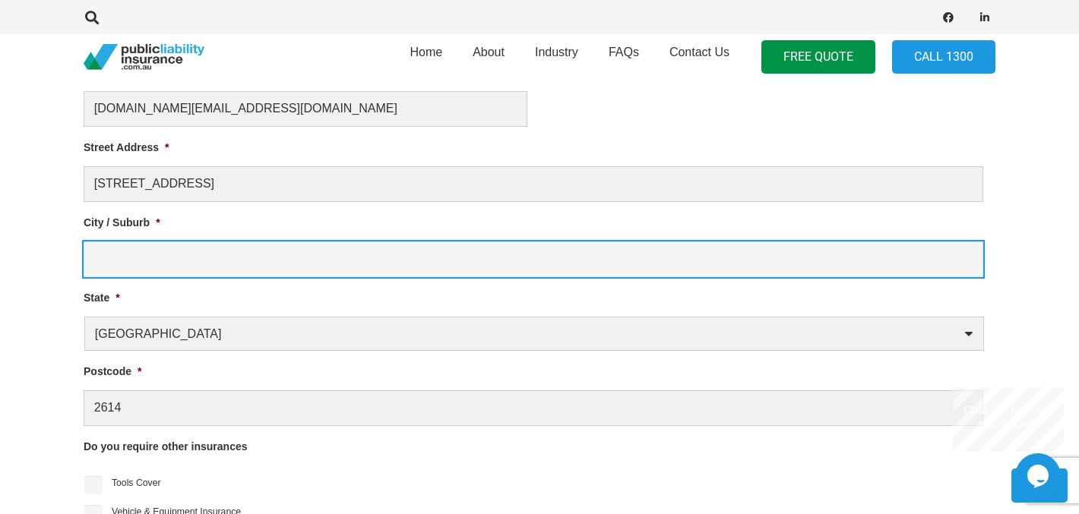
click at [123, 259] on input "City / Suburb *" at bounding box center [534, 260] width 900 height 36
type input "Page"
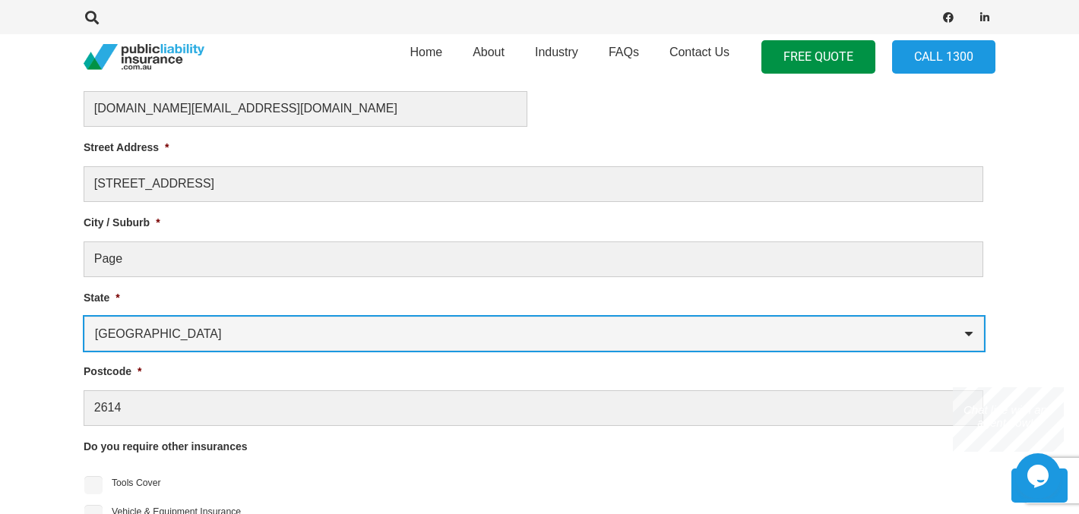
click at [409, 331] on select "[GEOGRAPHIC_DATA] [GEOGRAPHIC_DATA] [GEOGRAPHIC_DATA] [GEOGRAPHIC_DATA] [GEOGRA…" at bounding box center [534, 334] width 900 height 34
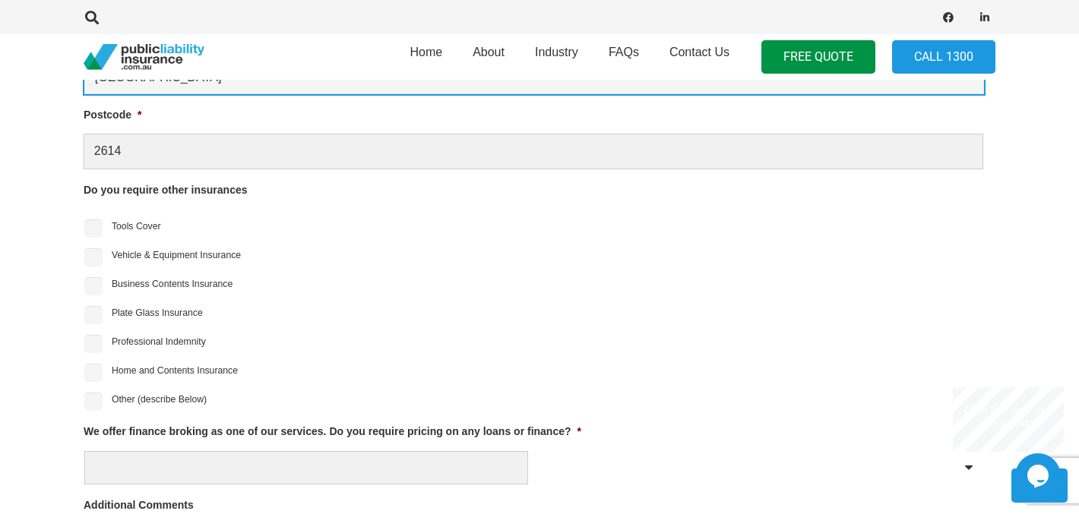
scroll to position [1223, 0]
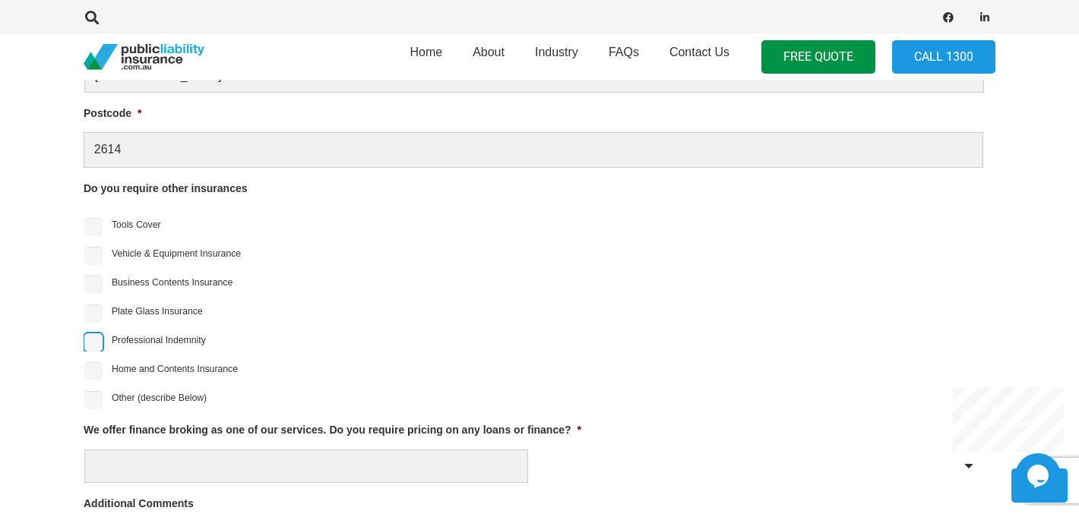
click at [91, 346] on input "Professional Indemnity" at bounding box center [93, 343] width 18 height 18
checkbox input "true"
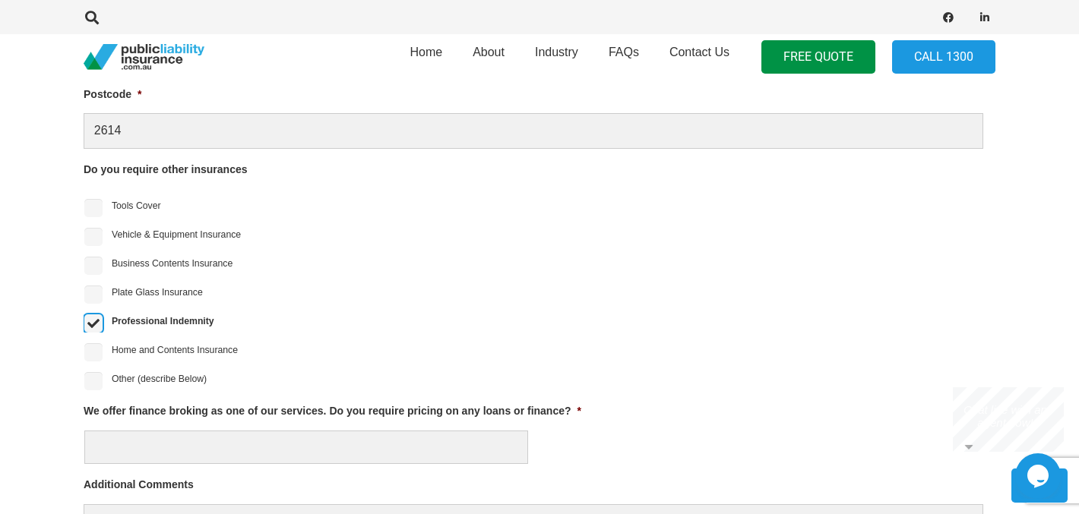
scroll to position [1366, 0]
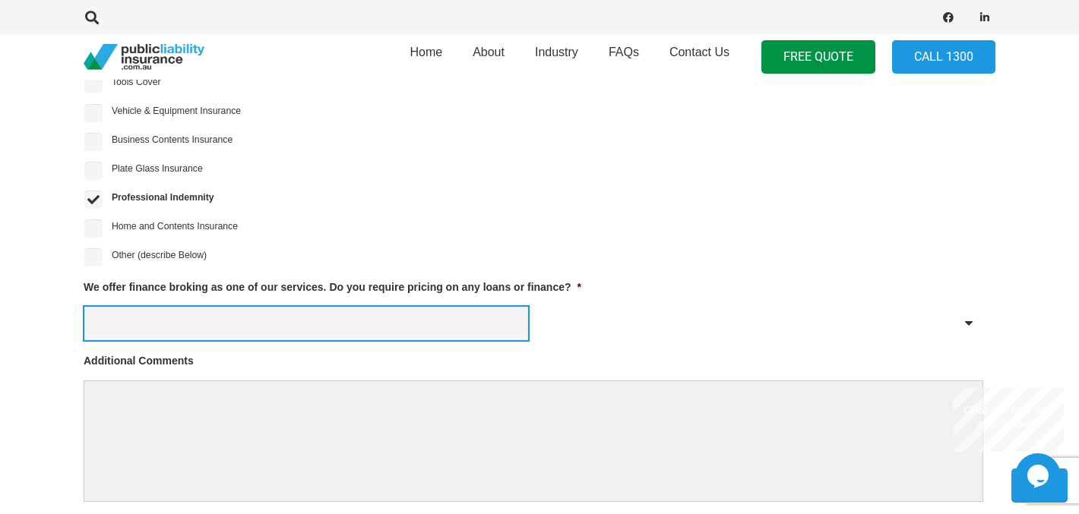
click at [320, 312] on select "Yes No" at bounding box center [306, 324] width 444 height 34
select select "No"
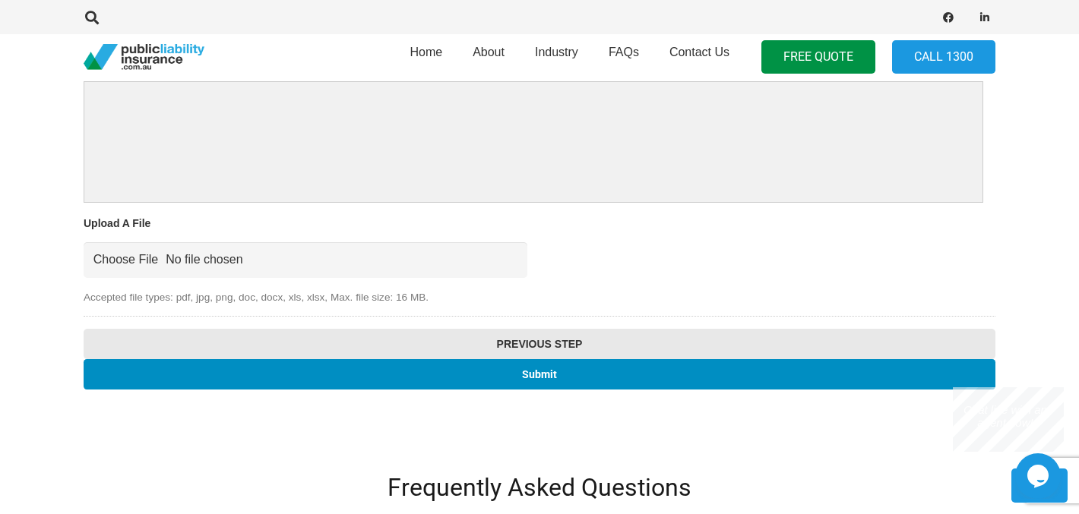
scroll to position [1666, 0]
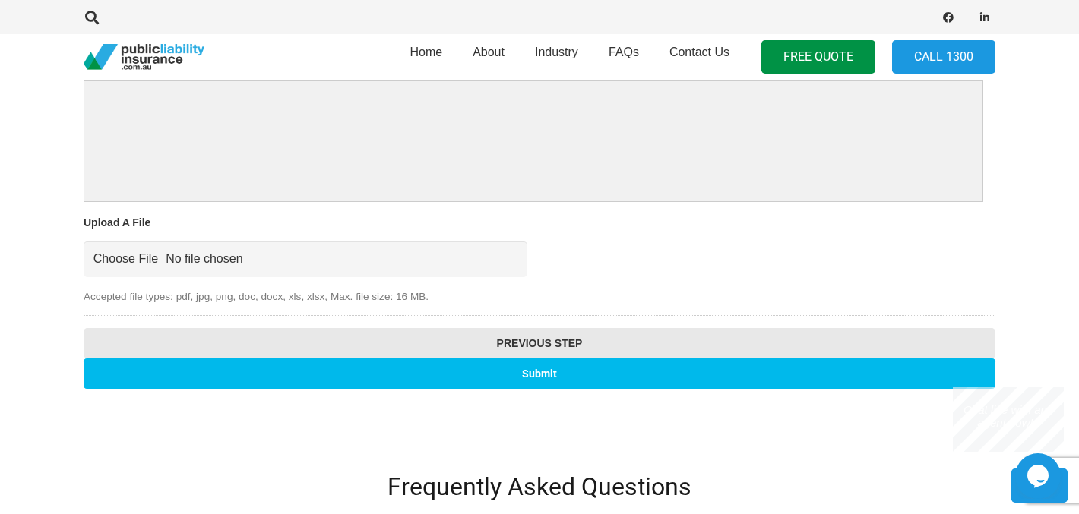
click at [356, 380] on input "Submit" at bounding box center [540, 374] width 912 height 30
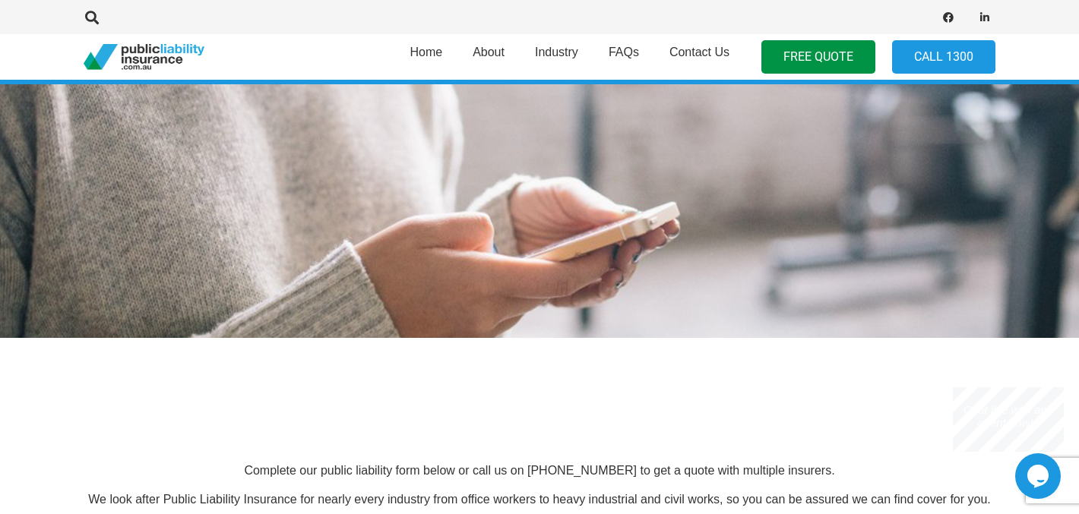
scroll to position [0, 0]
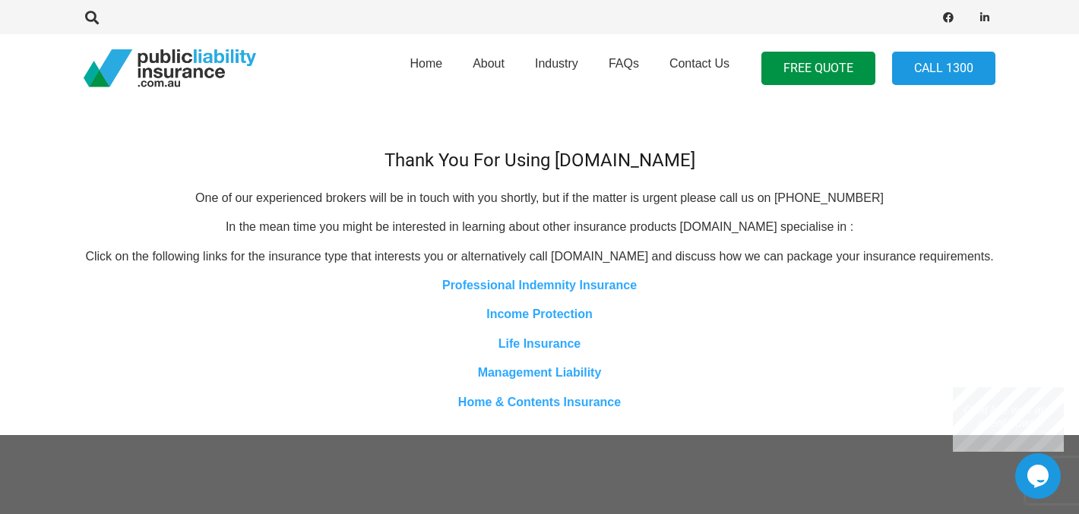
scroll to position [8, 0]
